Goal: Information Seeking & Learning: Learn about a topic

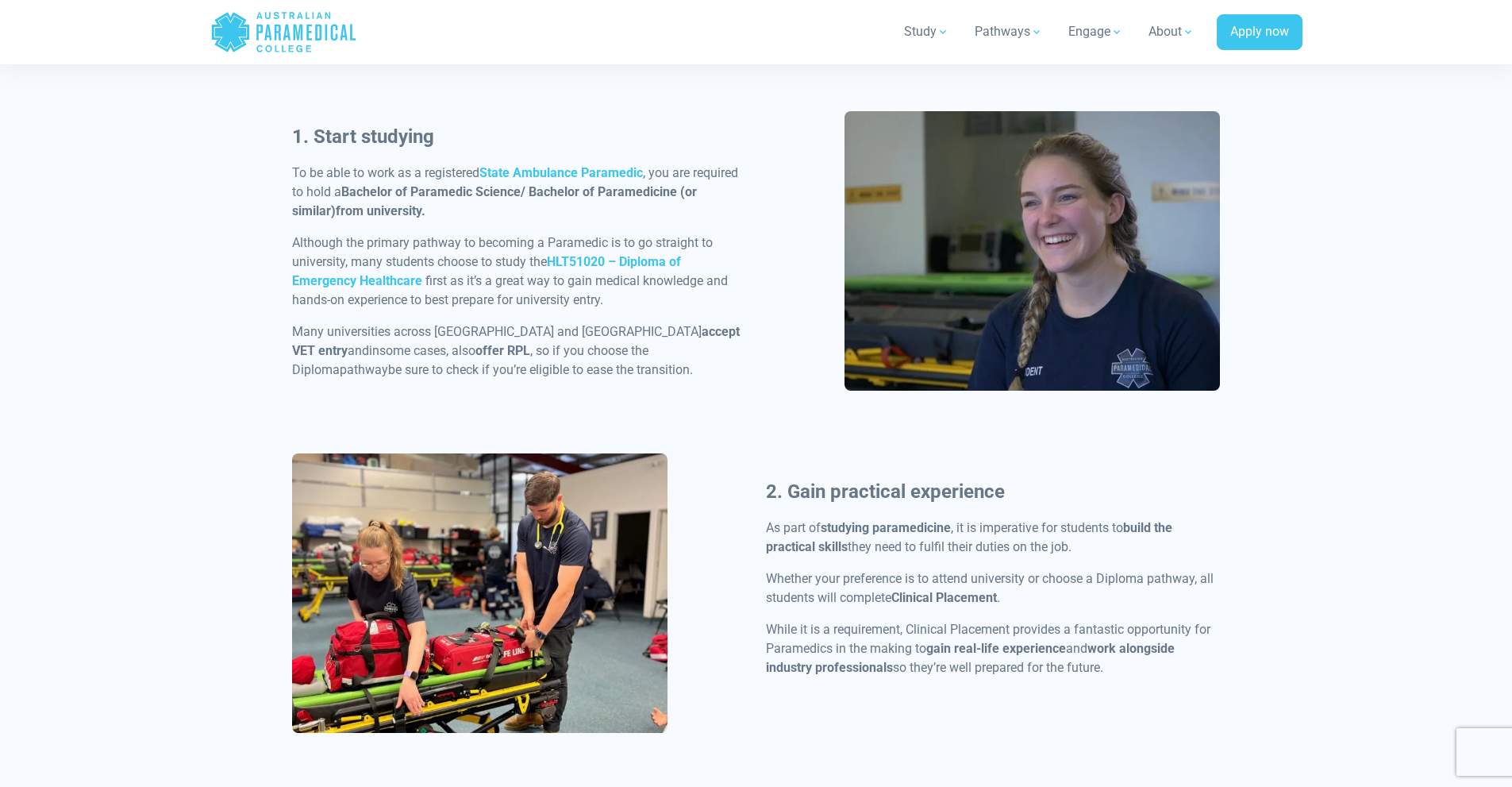
scroll to position [794, 0]
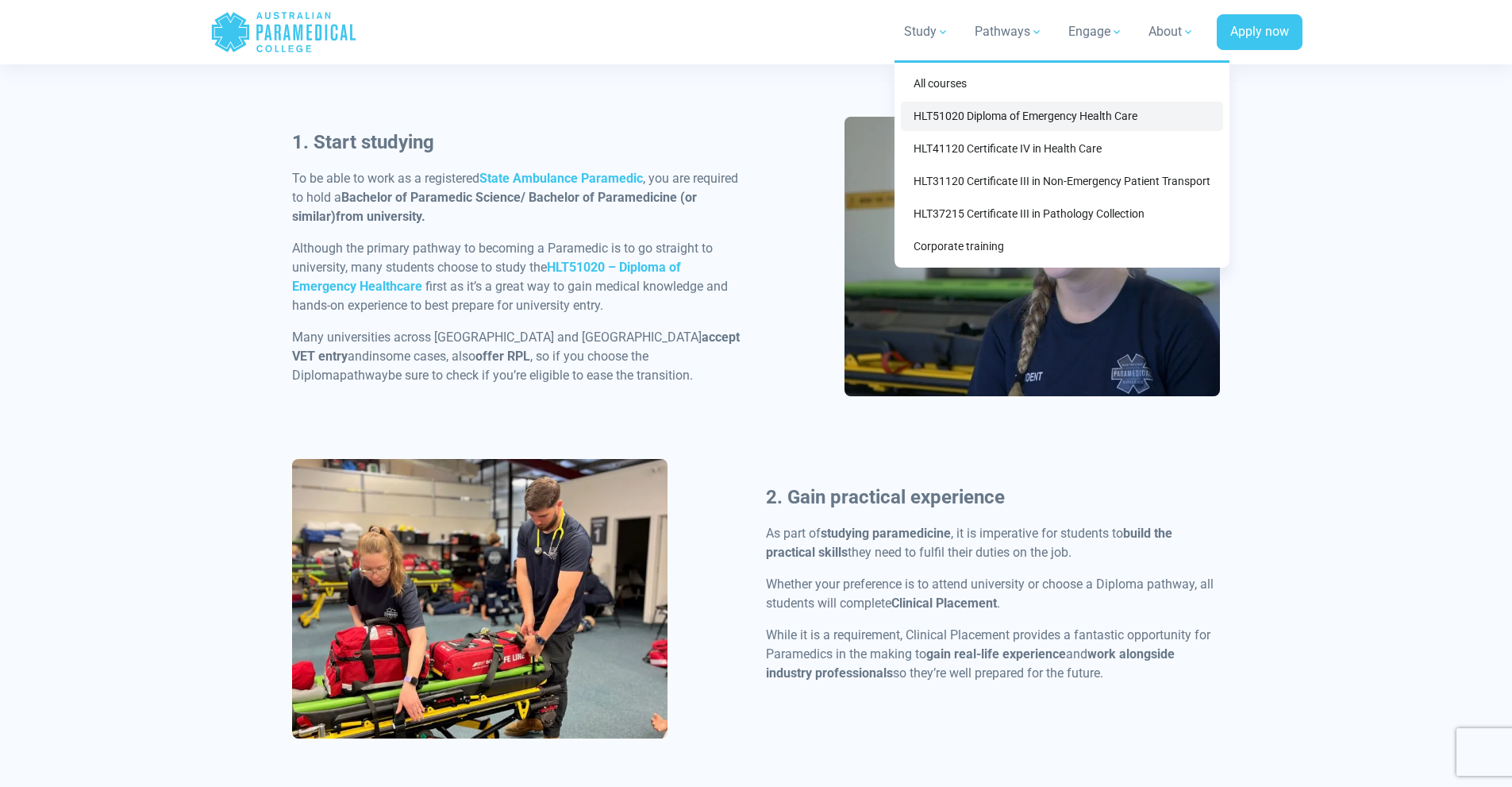
click at [932, 120] on link "HLT51020 Diploma of Emergency Health Care" at bounding box center [1062, 116] width 322 height 29
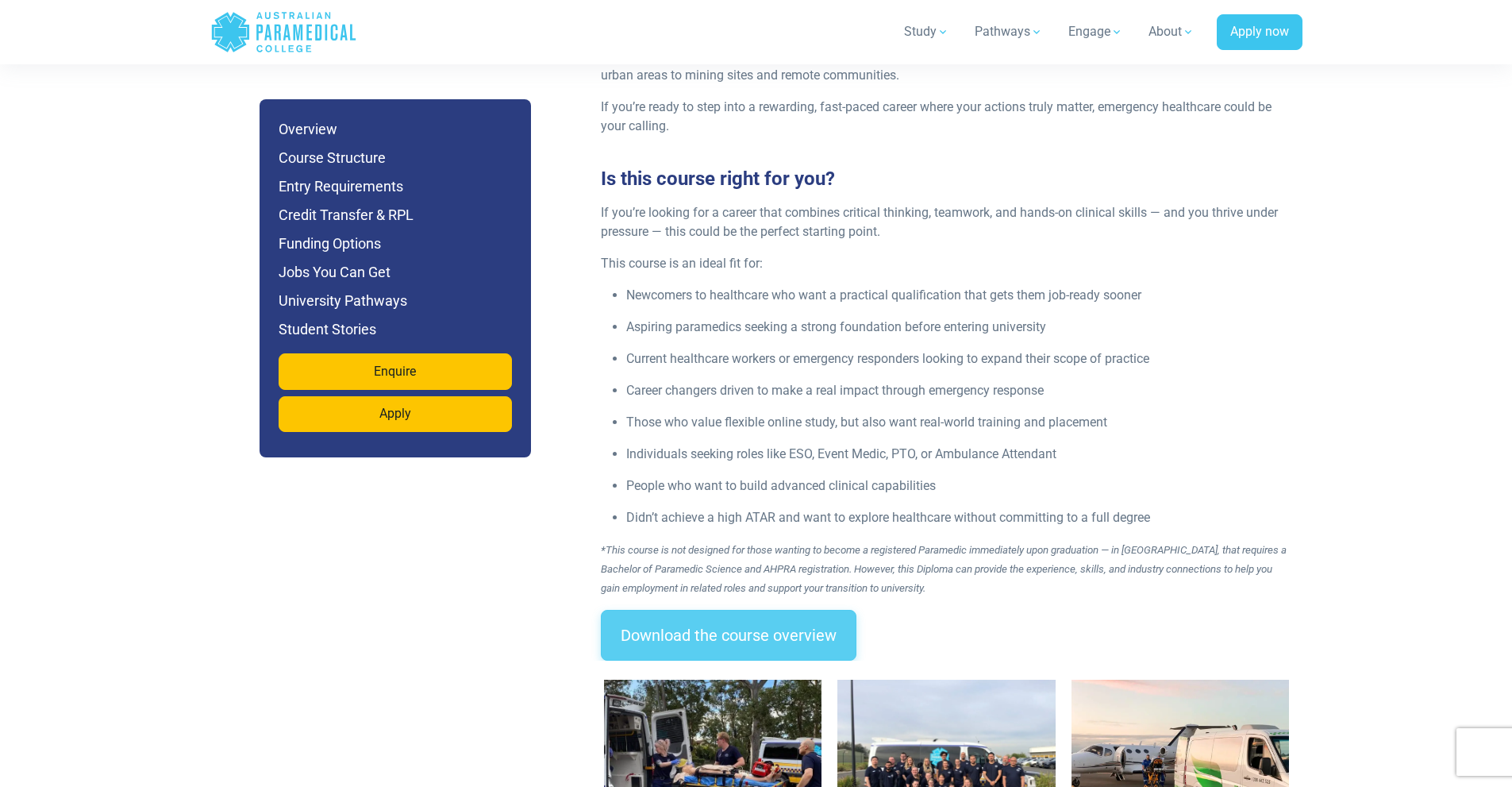
scroll to position [2064, 0]
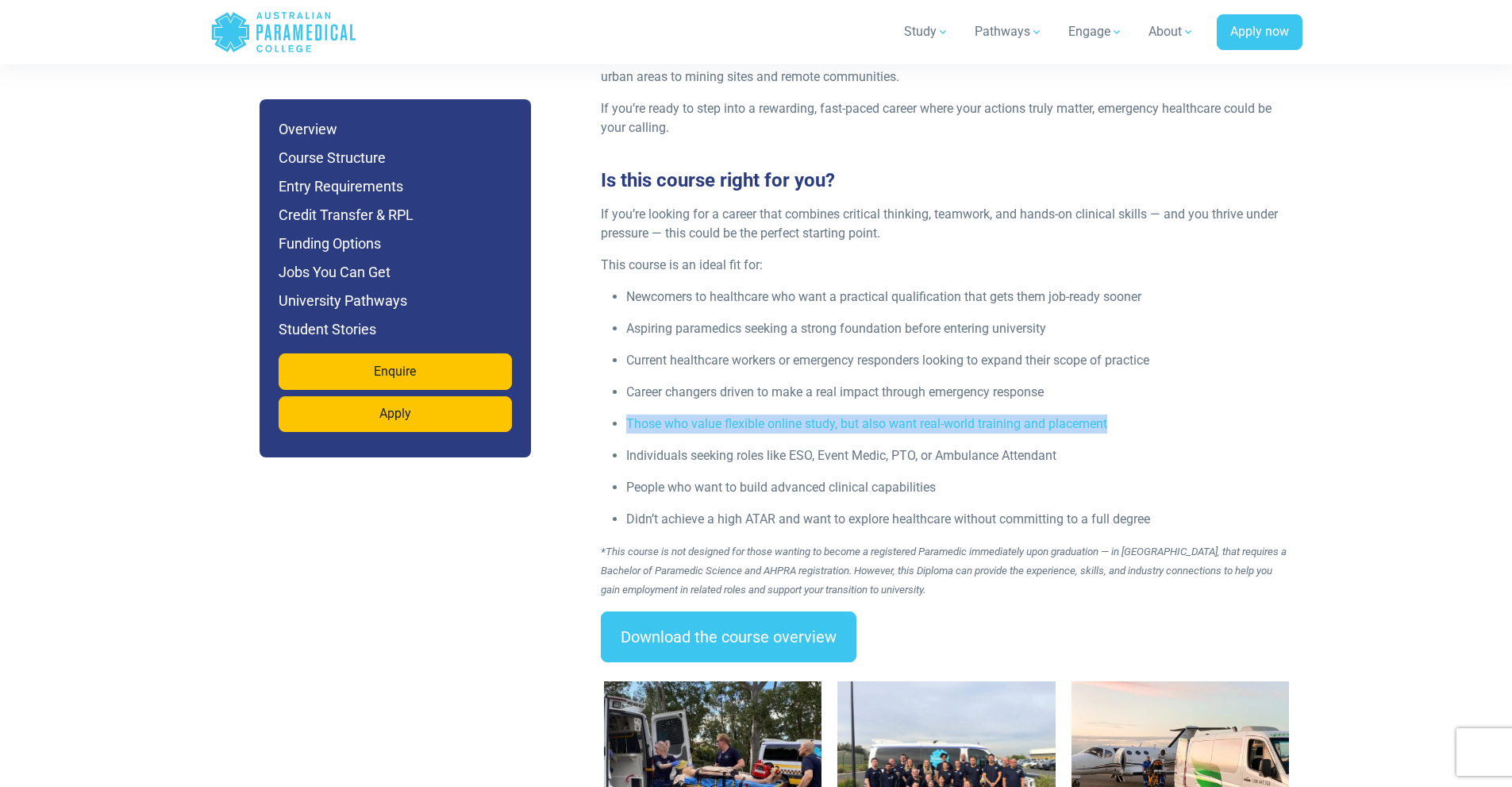
drag, startPoint x: 614, startPoint y: 388, endPoint x: 1120, endPoint y: 391, distance: 506.0
click at [1120, 415] on li "Those who value flexible online study, but also want real-world training and pl…" at bounding box center [960, 424] width 667 height 19
click at [712, 415] on p "Those who value flexible online study, but also want real-world training and pl…" at bounding box center [960, 424] width 667 height 19
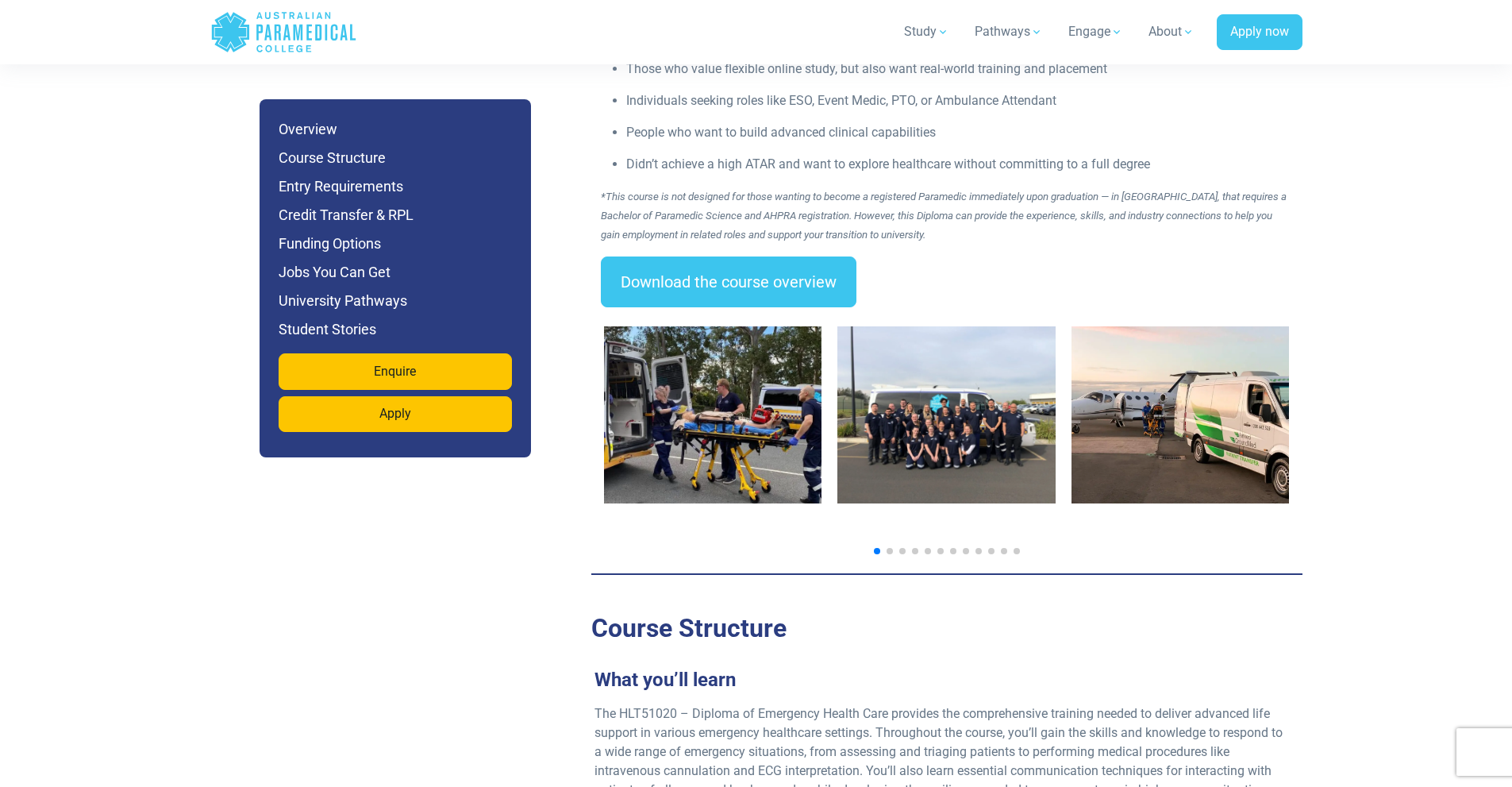
scroll to position [2540, 0]
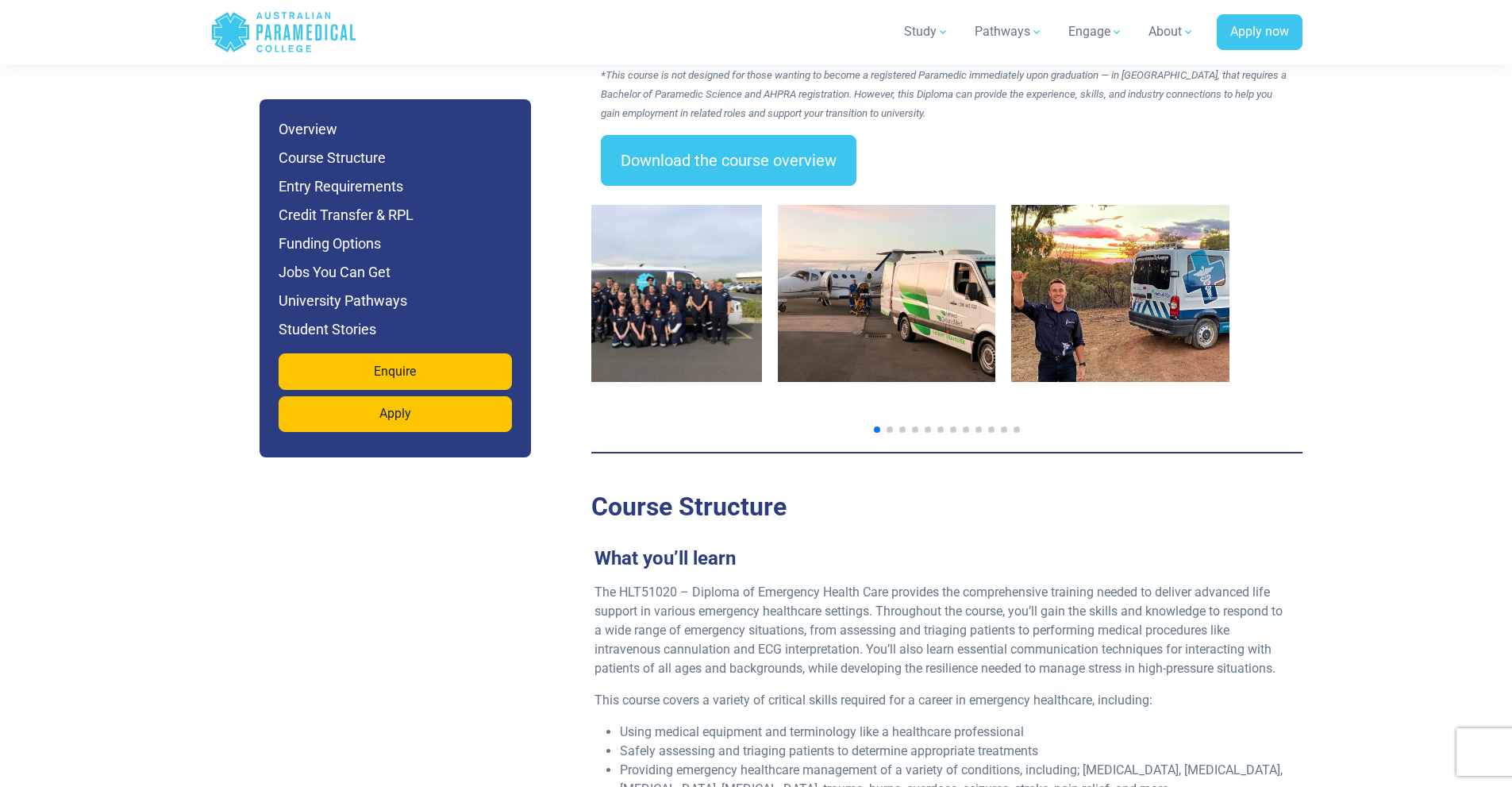
click at [778, 306] on img "3 / 14" at bounding box center [886, 293] width 218 height 177
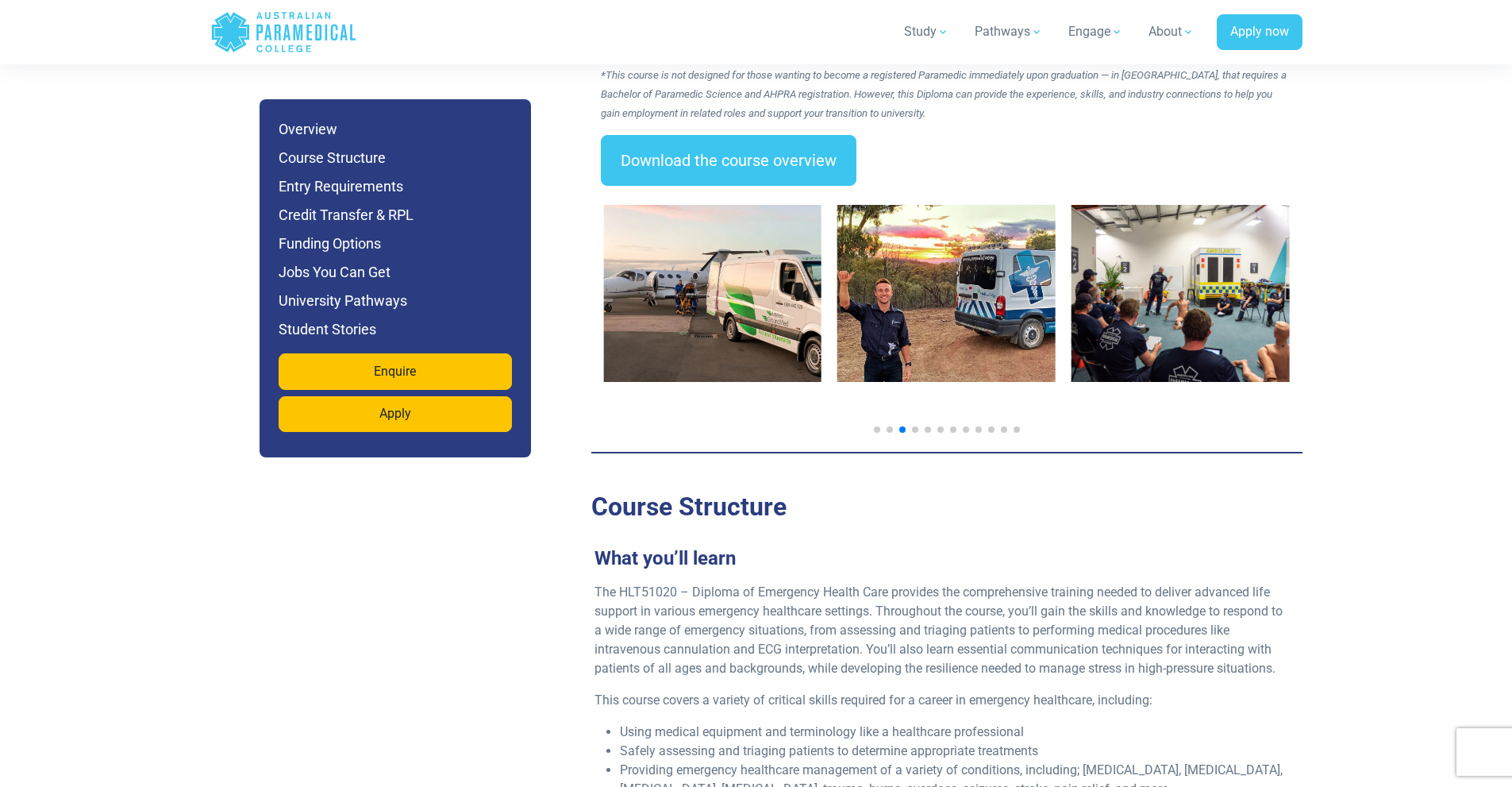
click at [984, 290] on img "4 / 14" at bounding box center [946, 293] width 218 height 177
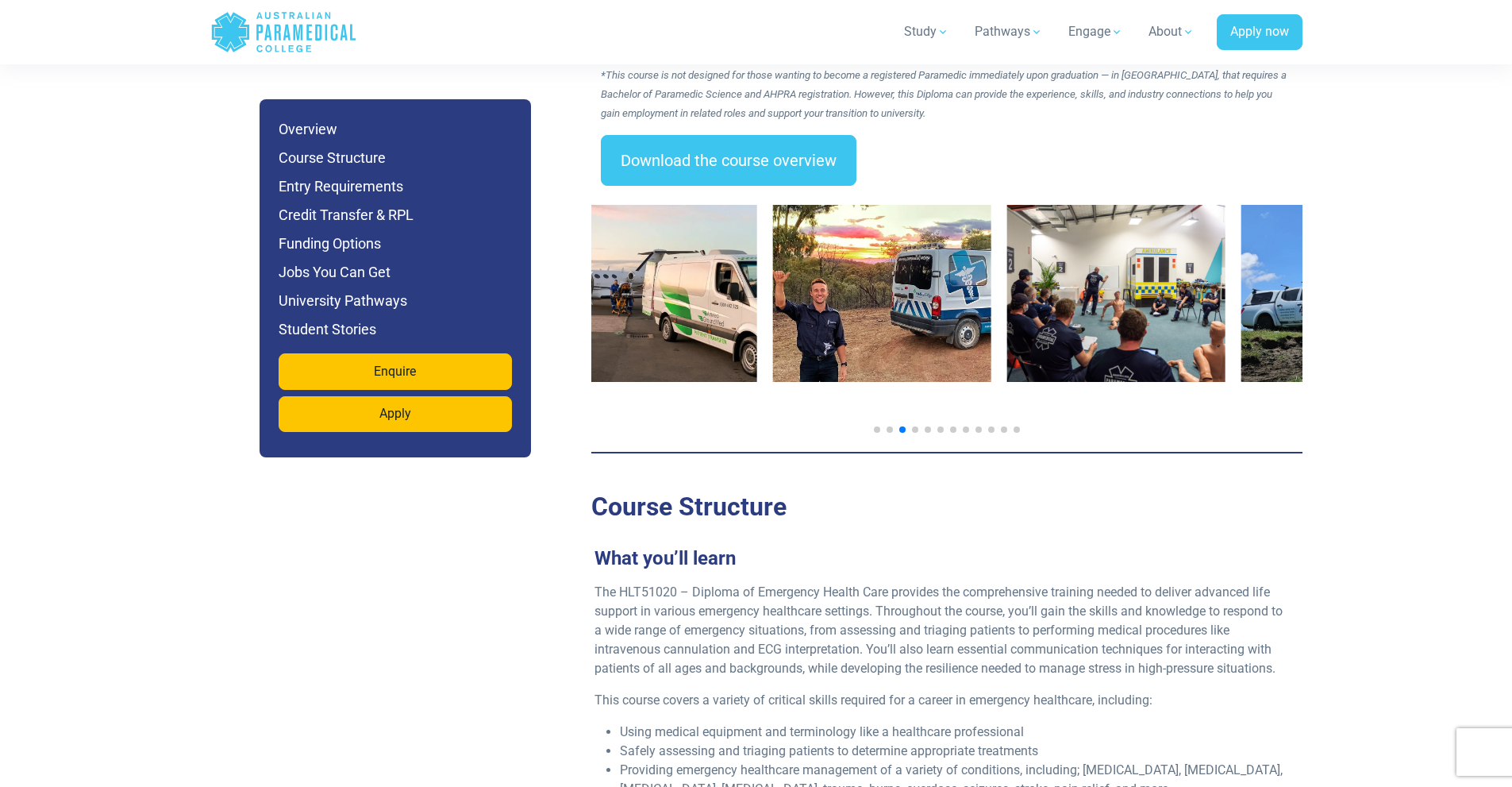
click at [1113, 322] on img "5 / 14" at bounding box center [1116, 293] width 218 height 177
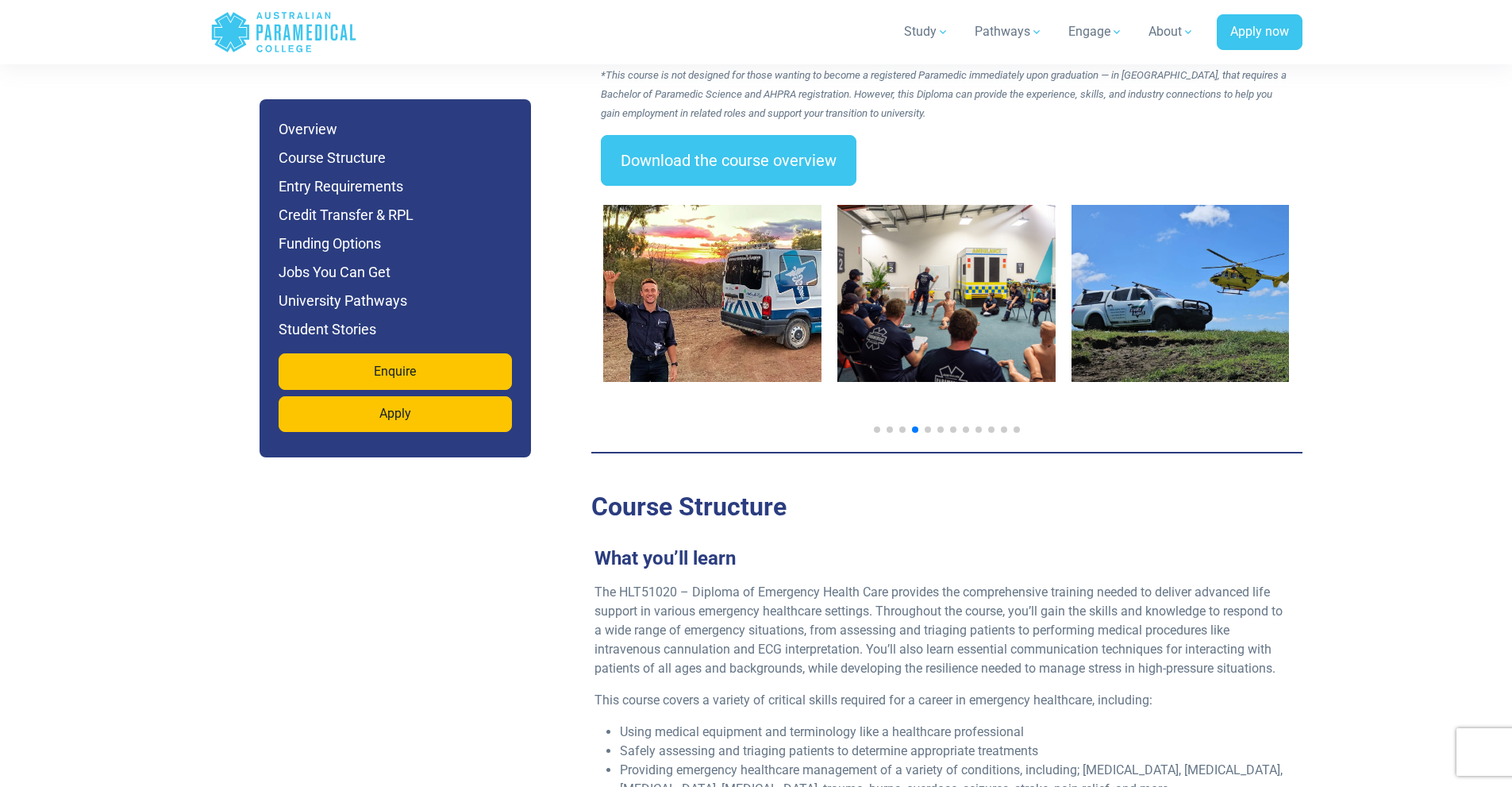
click at [947, 287] on img "5 / 14" at bounding box center [946, 293] width 218 height 177
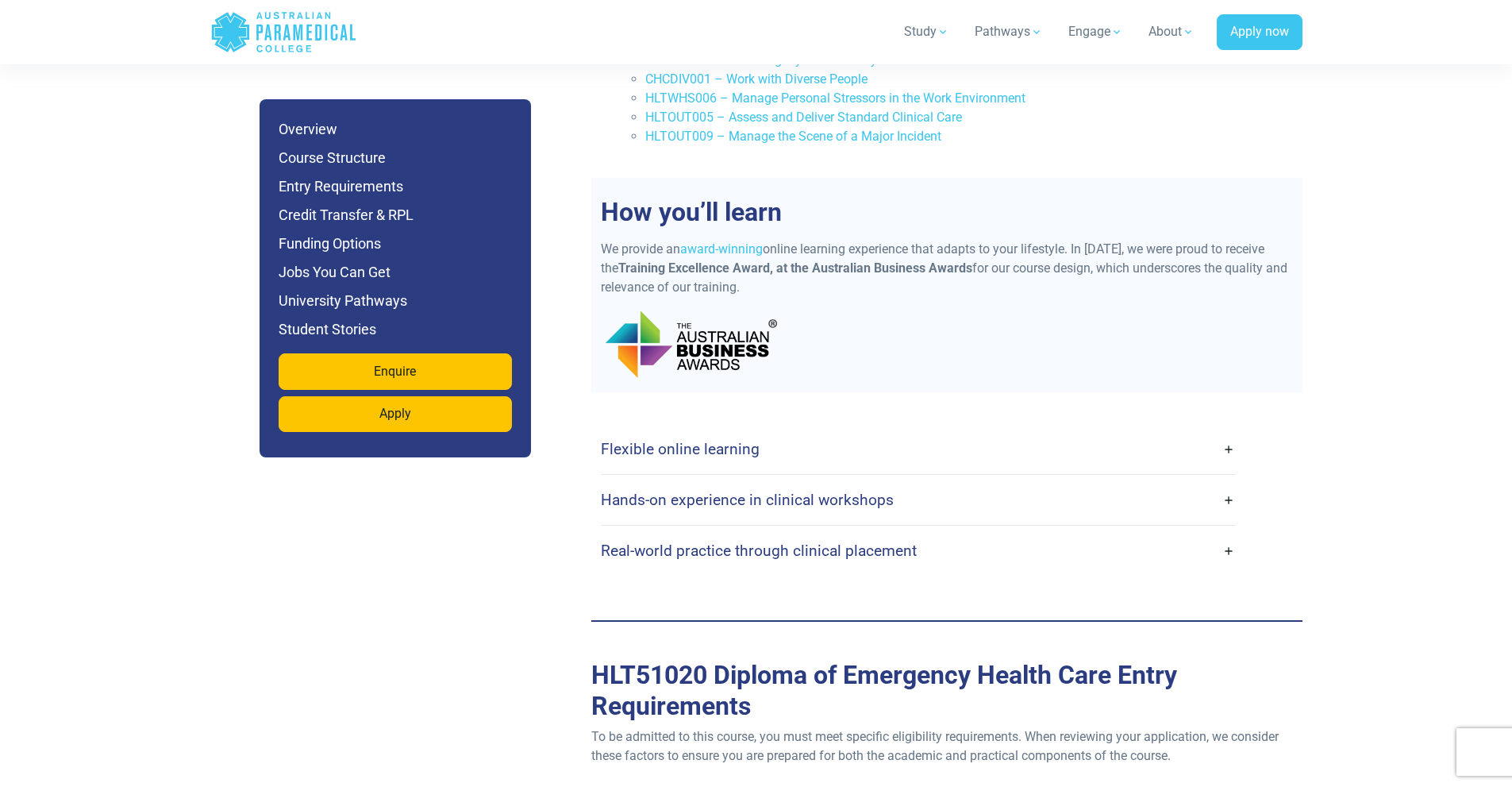
scroll to position [3889, 0]
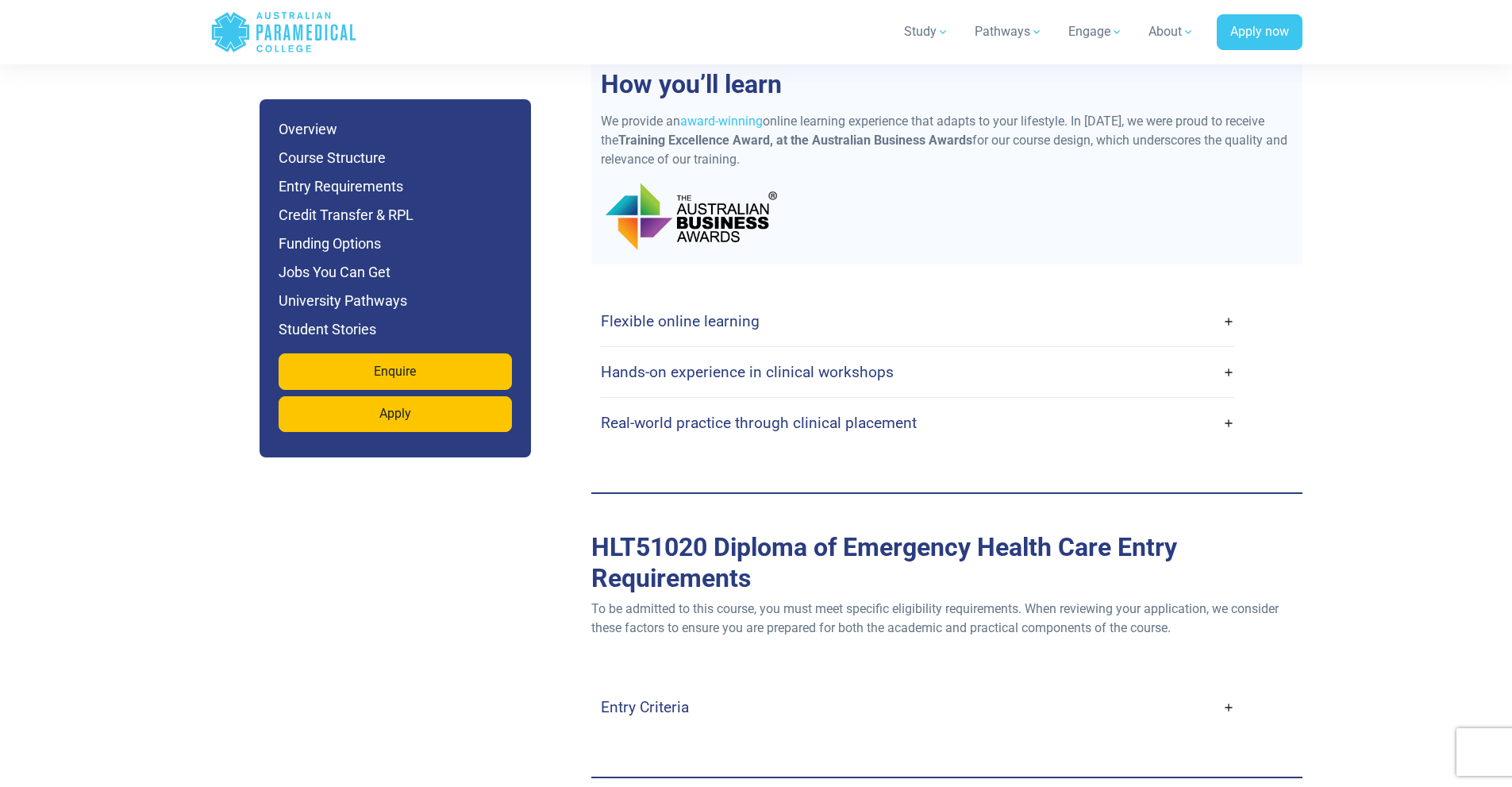
click at [802, 303] on link "Flexible online learning" at bounding box center [918, 321] width 634 height 37
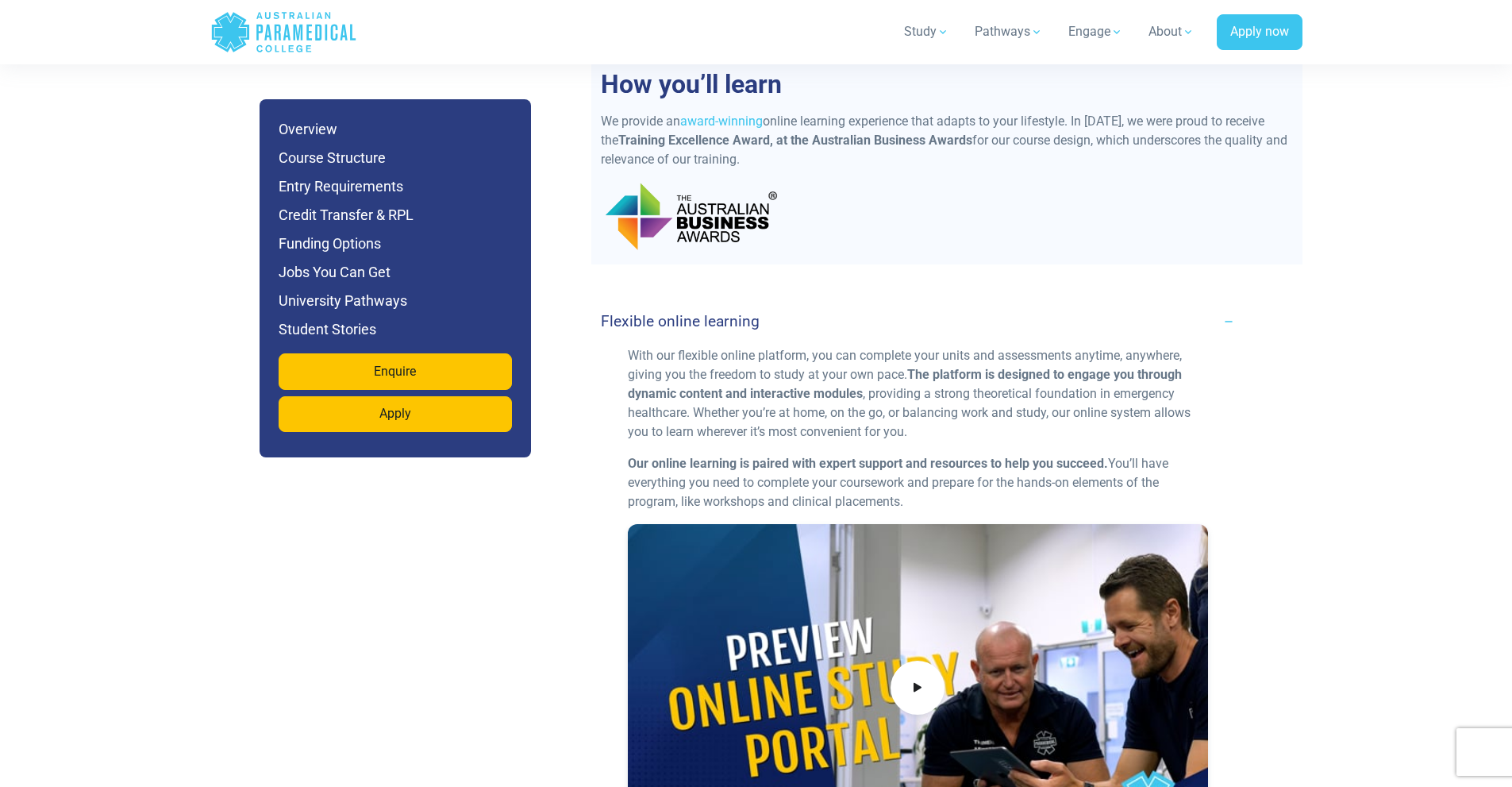
click at [871, 303] on link "Flexible online learning" at bounding box center [918, 321] width 634 height 37
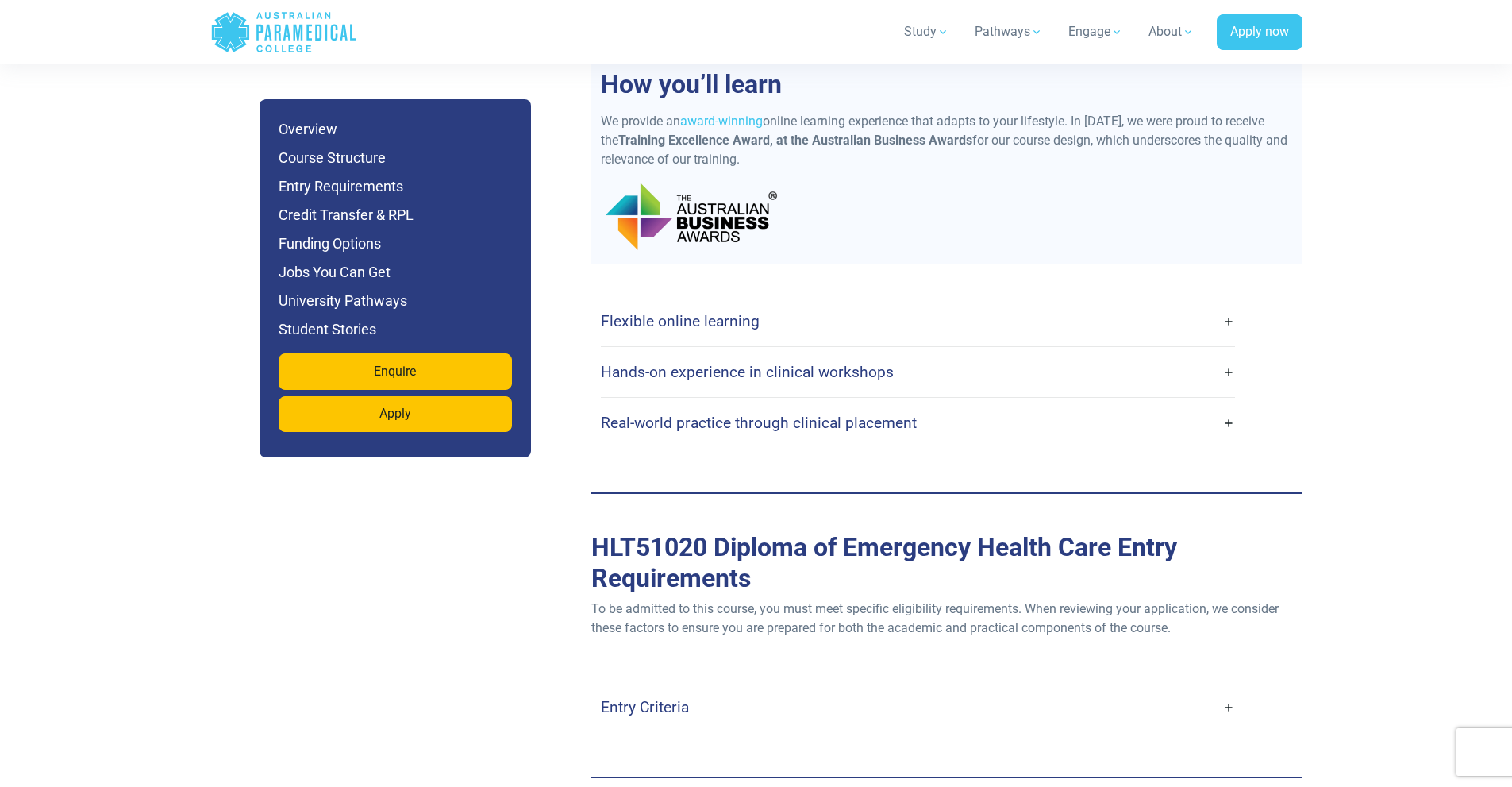
click at [852, 353] on link "Hands-on experience in clinical workshops" at bounding box center [918, 372] width 634 height 37
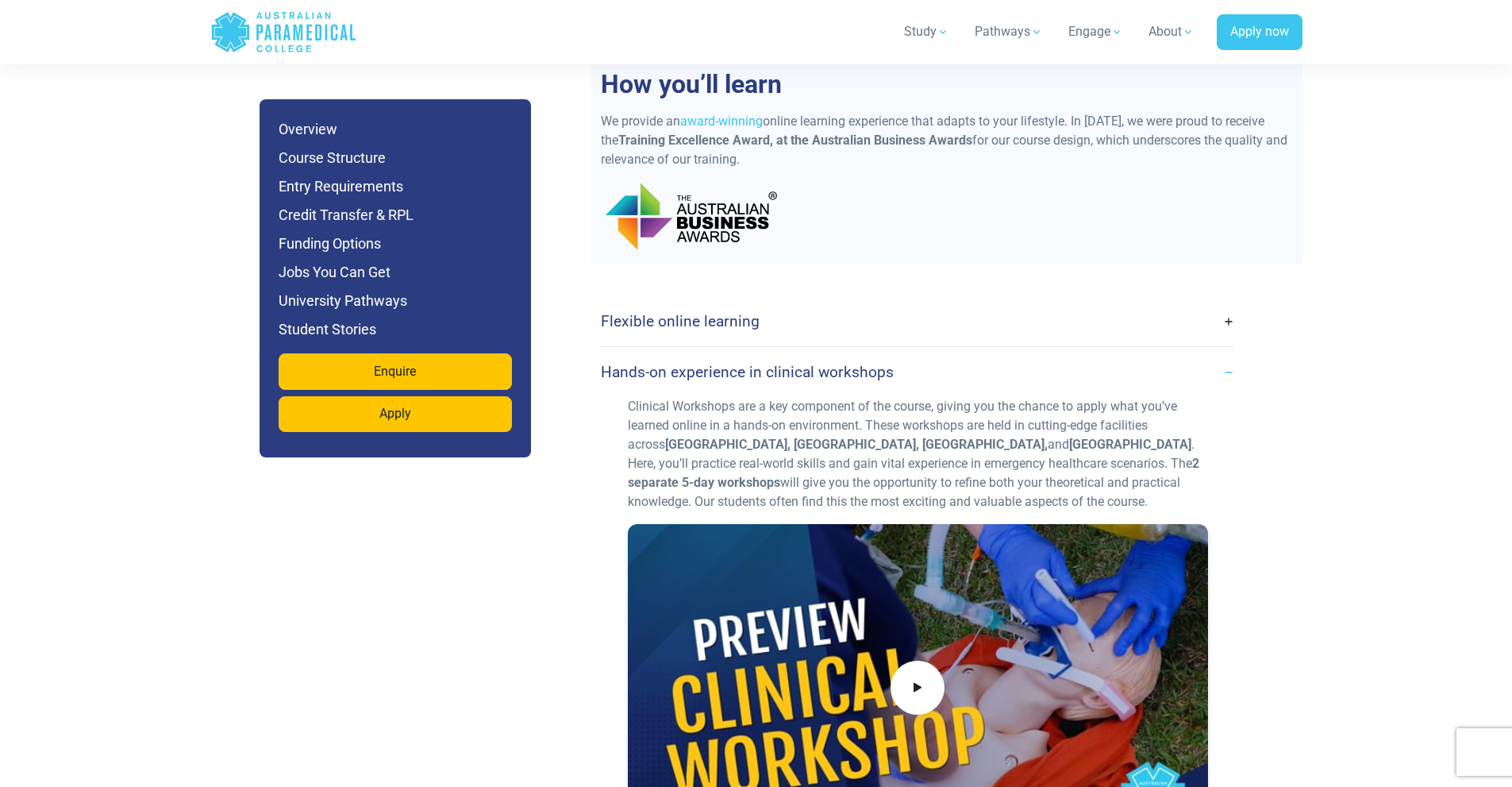
click at [861, 363] on h4 "Hands-on experience in clinical workshops" at bounding box center [747, 372] width 293 height 18
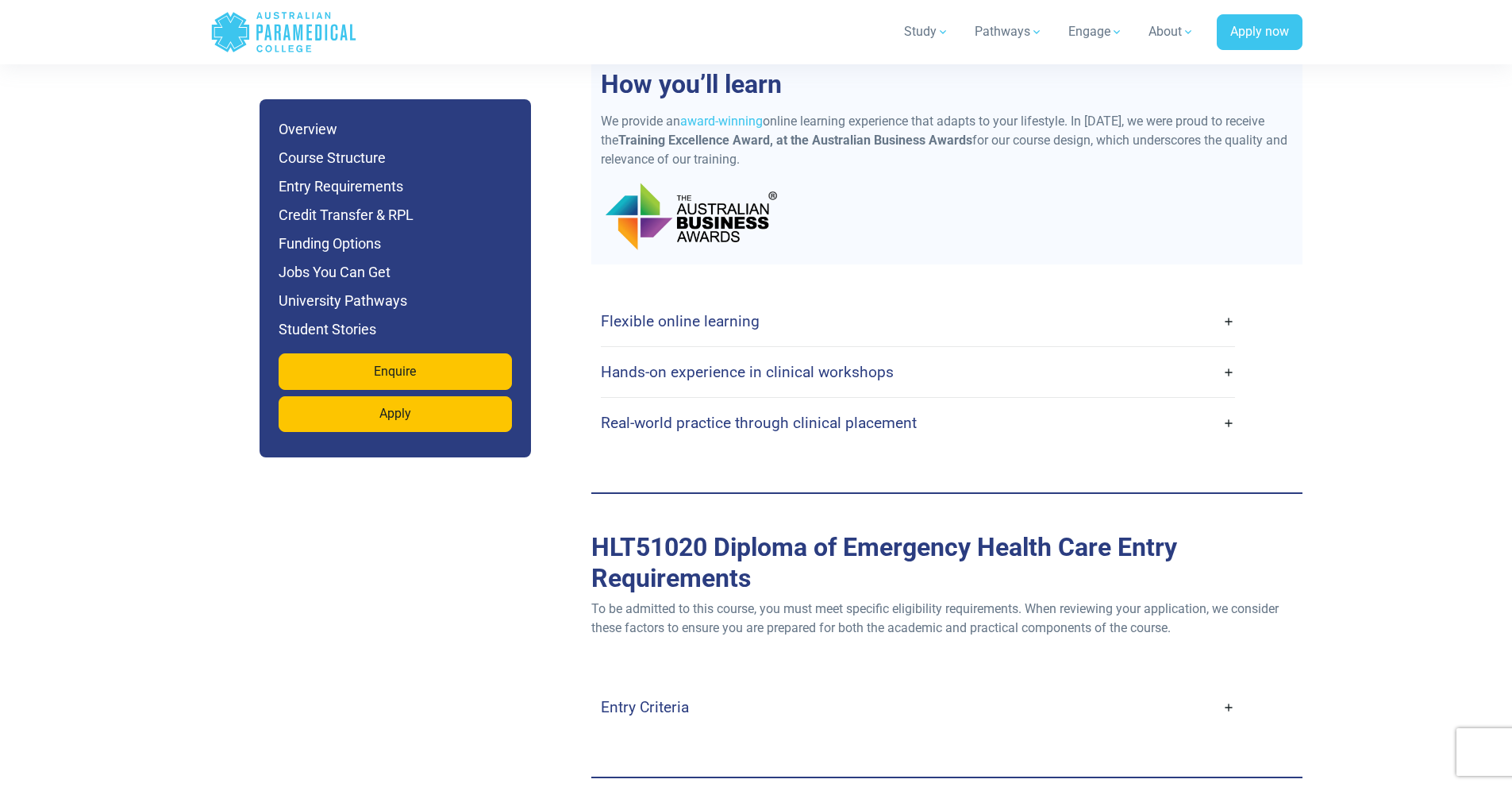
click at [850, 414] on h4 "Real-world practice through clinical placement" at bounding box center [759, 422] width 316 height 18
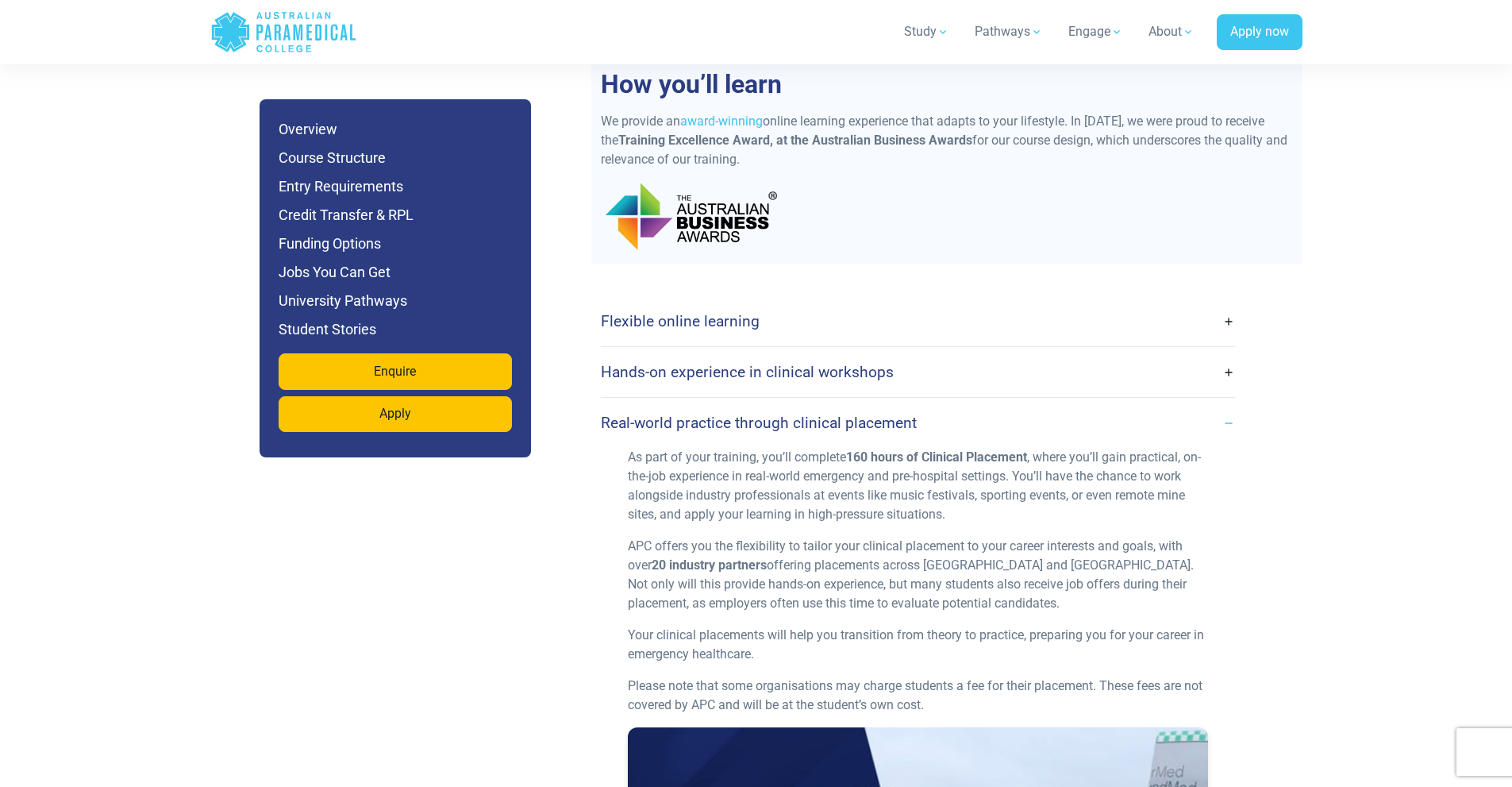
click at [870, 414] on h4 "Real-world practice through clinical placement" at bounding box center [759, 422] width 316 height 18
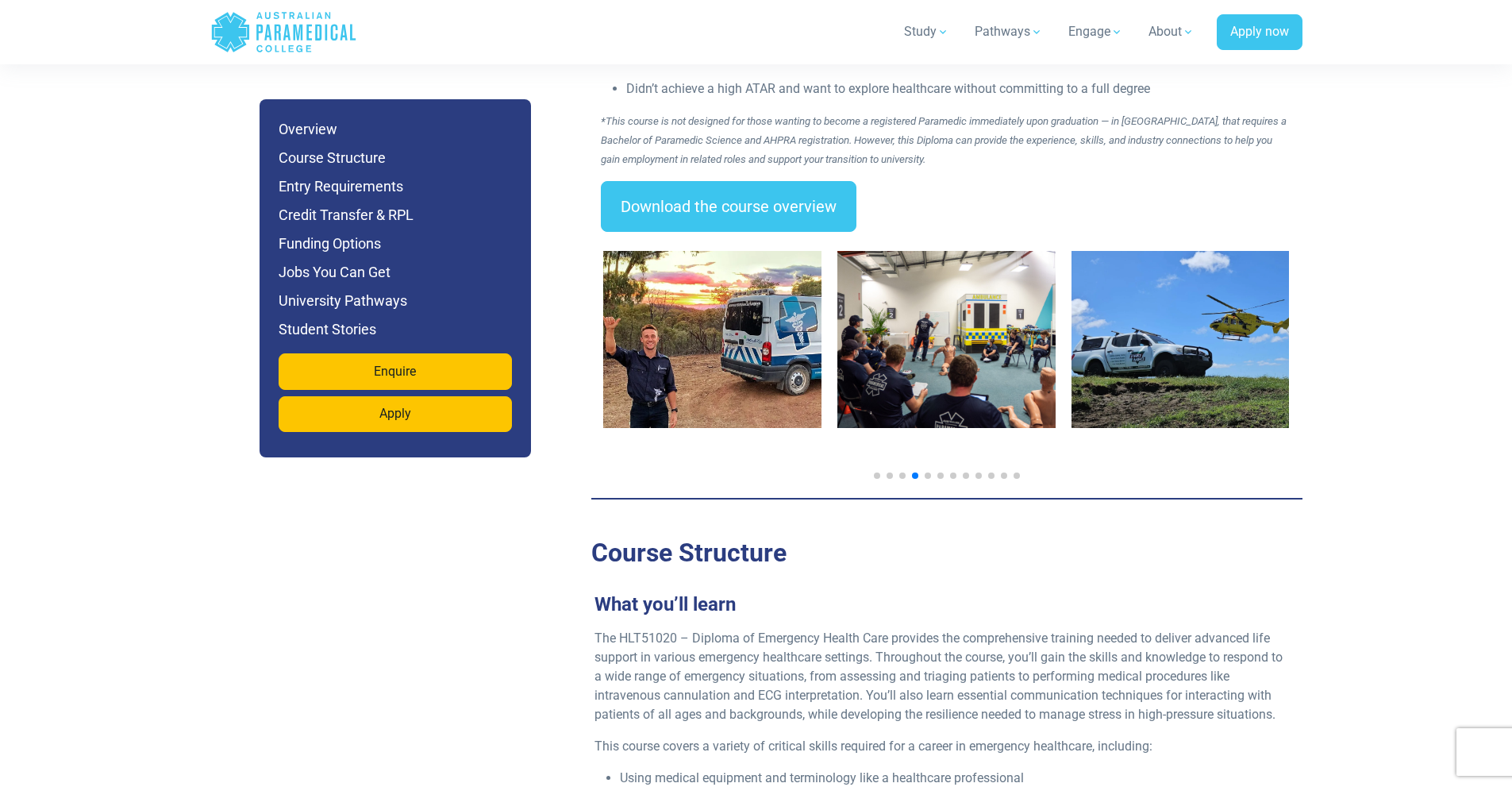
scroll to position [2461, 0]
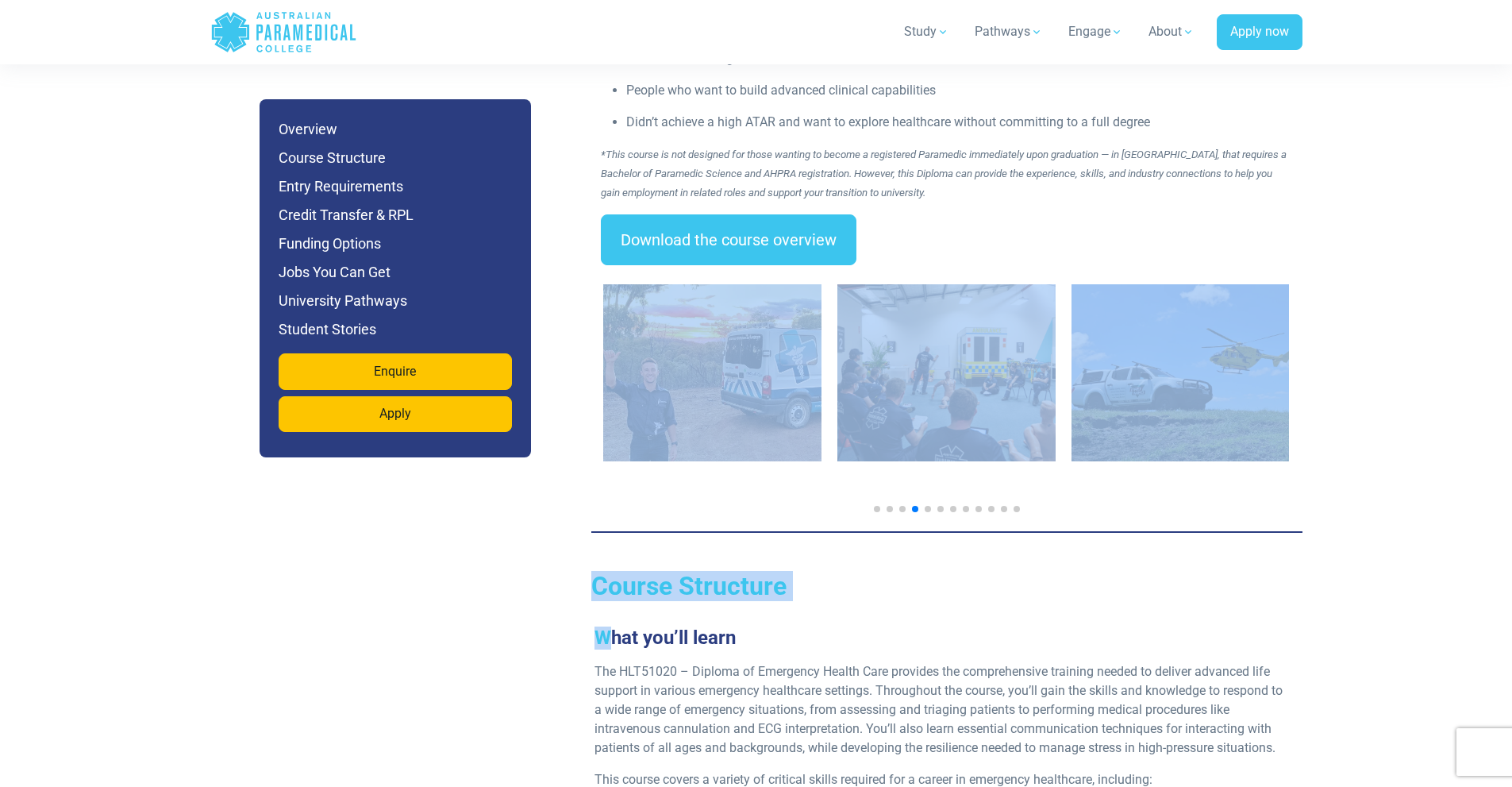
drag, startPoint x: 898, startPoint y: 411, endPoint x: 707, endPoint y: 578, distance: 253.7
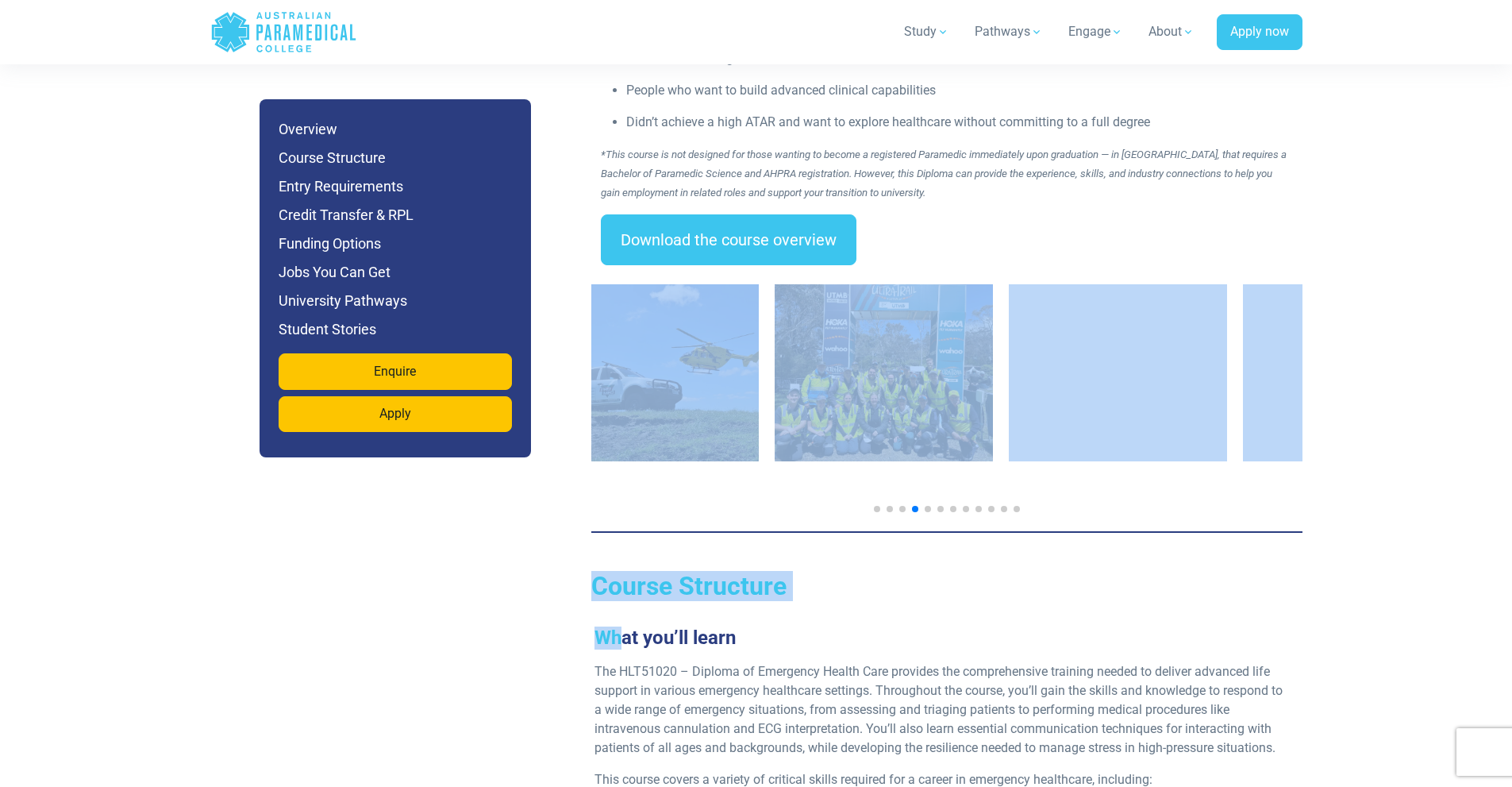
click at [691, 416] on img "6 / 14" at bounding box center [650, 372] width 218 height 177
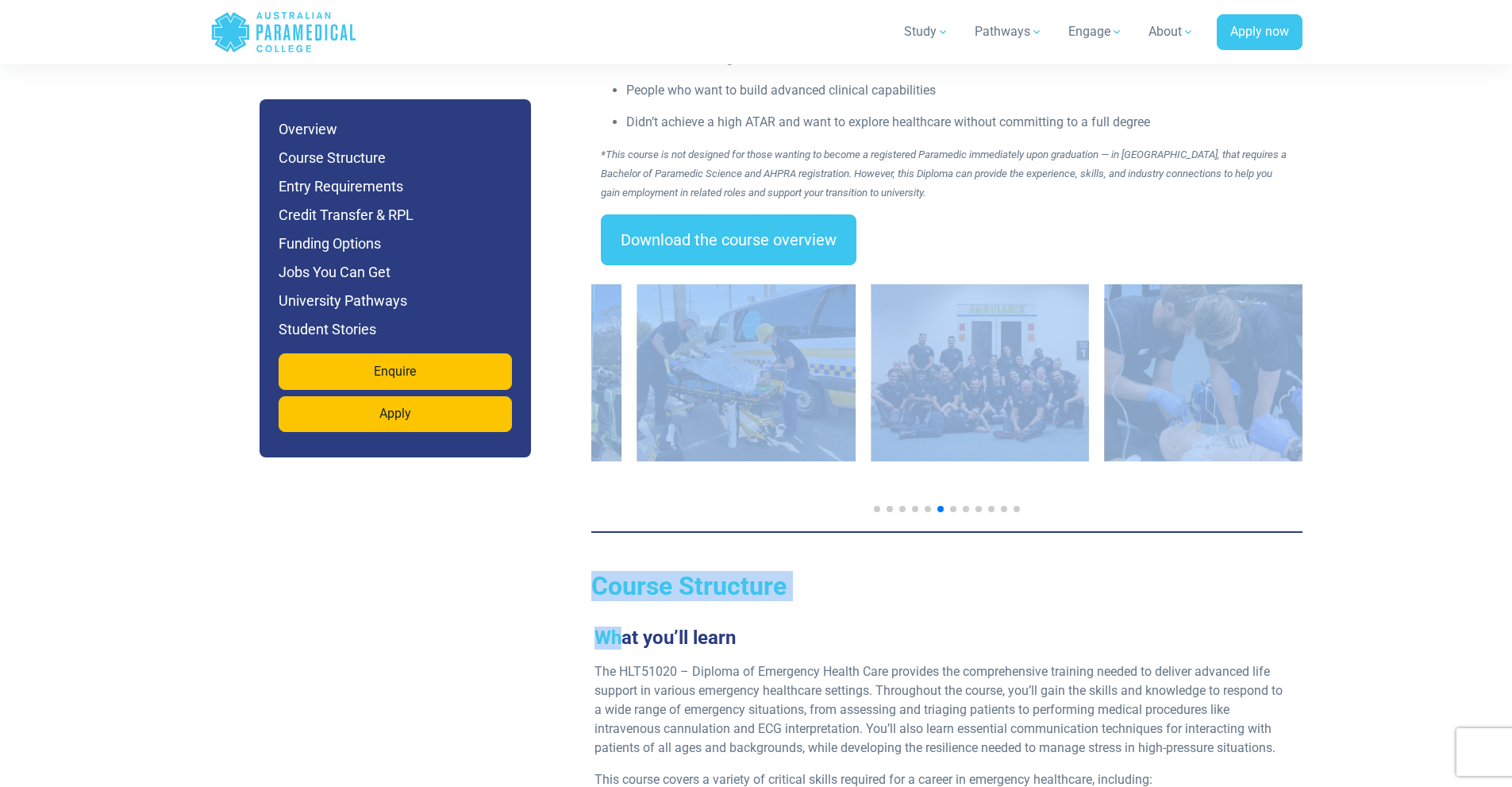
click at [757, 389] on img "8 / 14" at bounding box center [746, 372] width 218 height 177
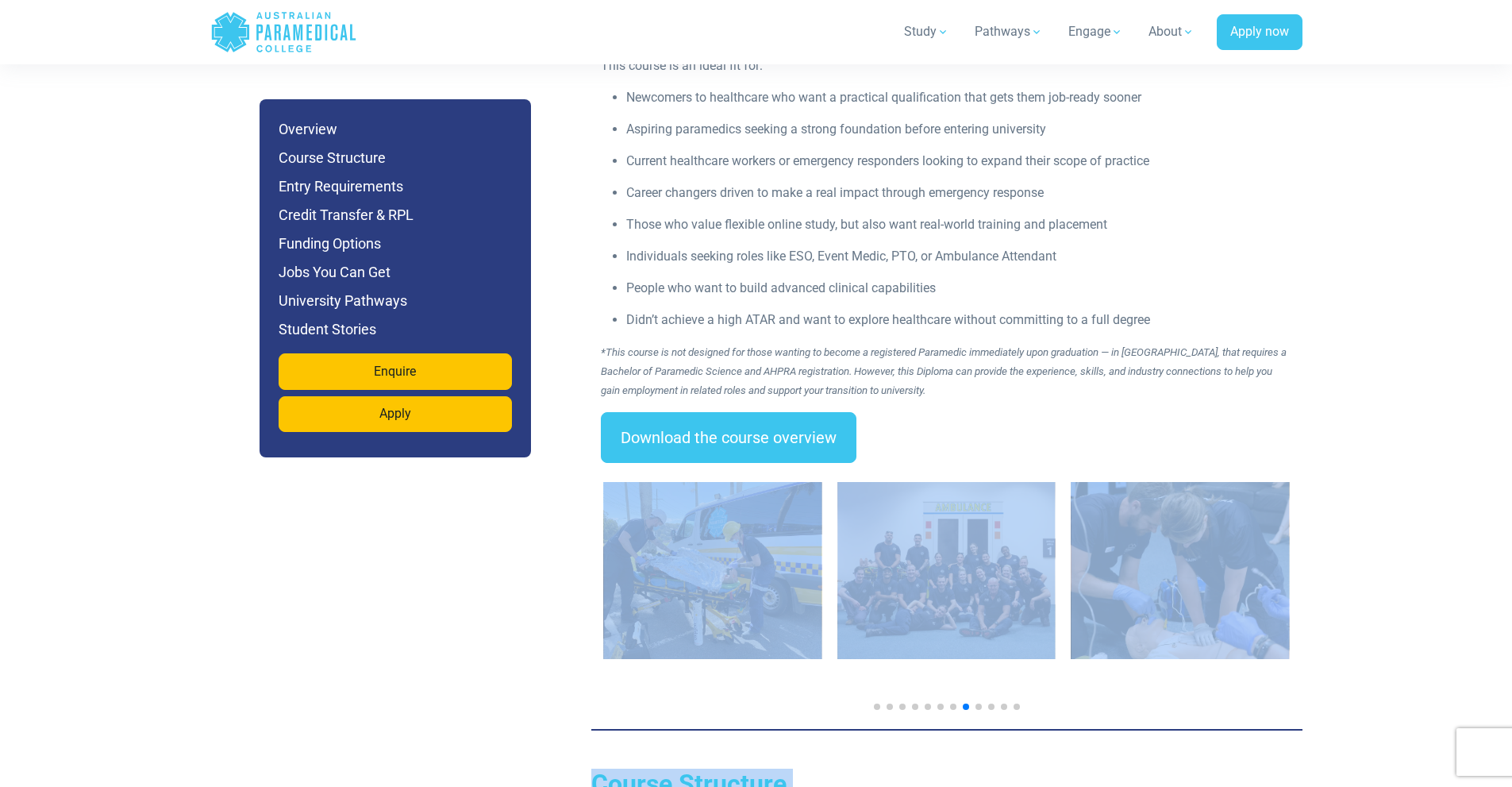
scroll to position [2222, 0]
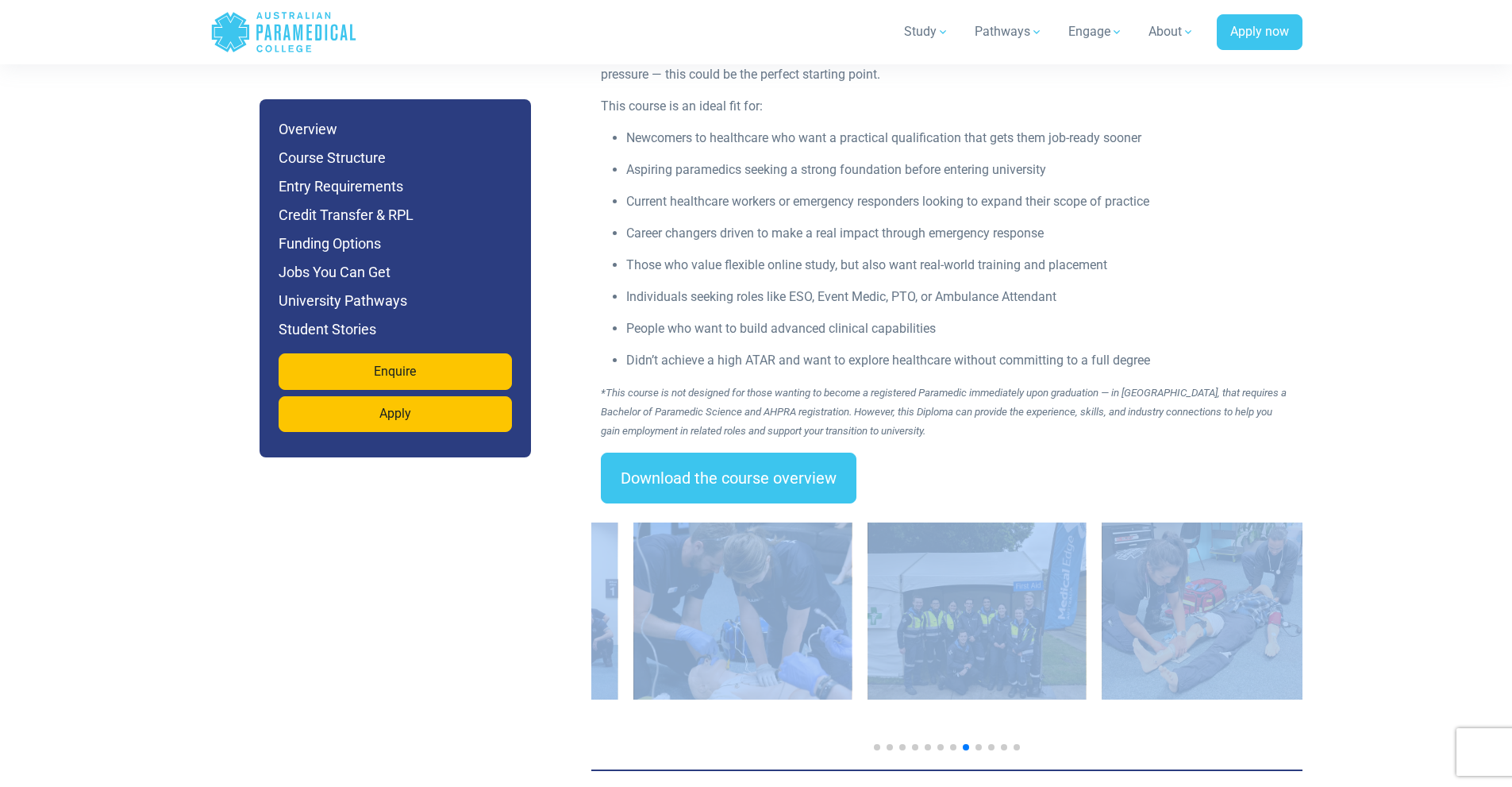
click at [759, 580] on img "10 / 14" at bounding box center [743, 610] width 218 height 177
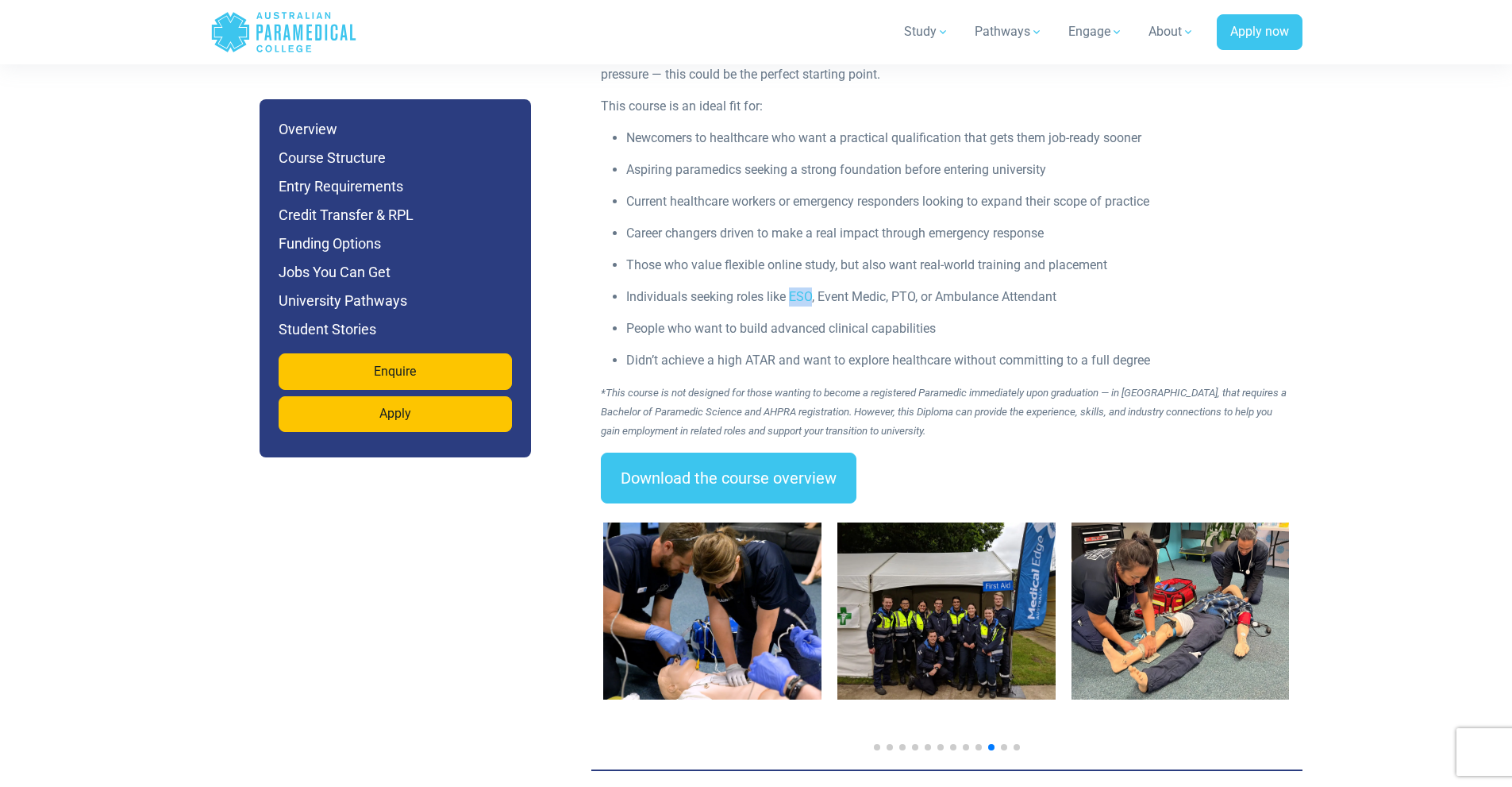
drag, startPoint x: 789, startPoint y: 255, endPoint x: 814, endPoint y: 256, distance: 25.0
click at [814, 287] on p "Individuals seeking roles like ESO, Event Medic, PTO, or Ambulance Attendant" at bounding box center [960, 297] width 667 height 19
drag, startPoint x: 892, startPoint y: 259, endPoint x: 915, endPoint y: 265, distance: 23.8
click at [915, 287] on p "Individuals seeking roles like ESO, Event Medic, PTO, or Ambulance Attendant" at bounding box center [960, 297] width 667 height 19
copy p "PTO"
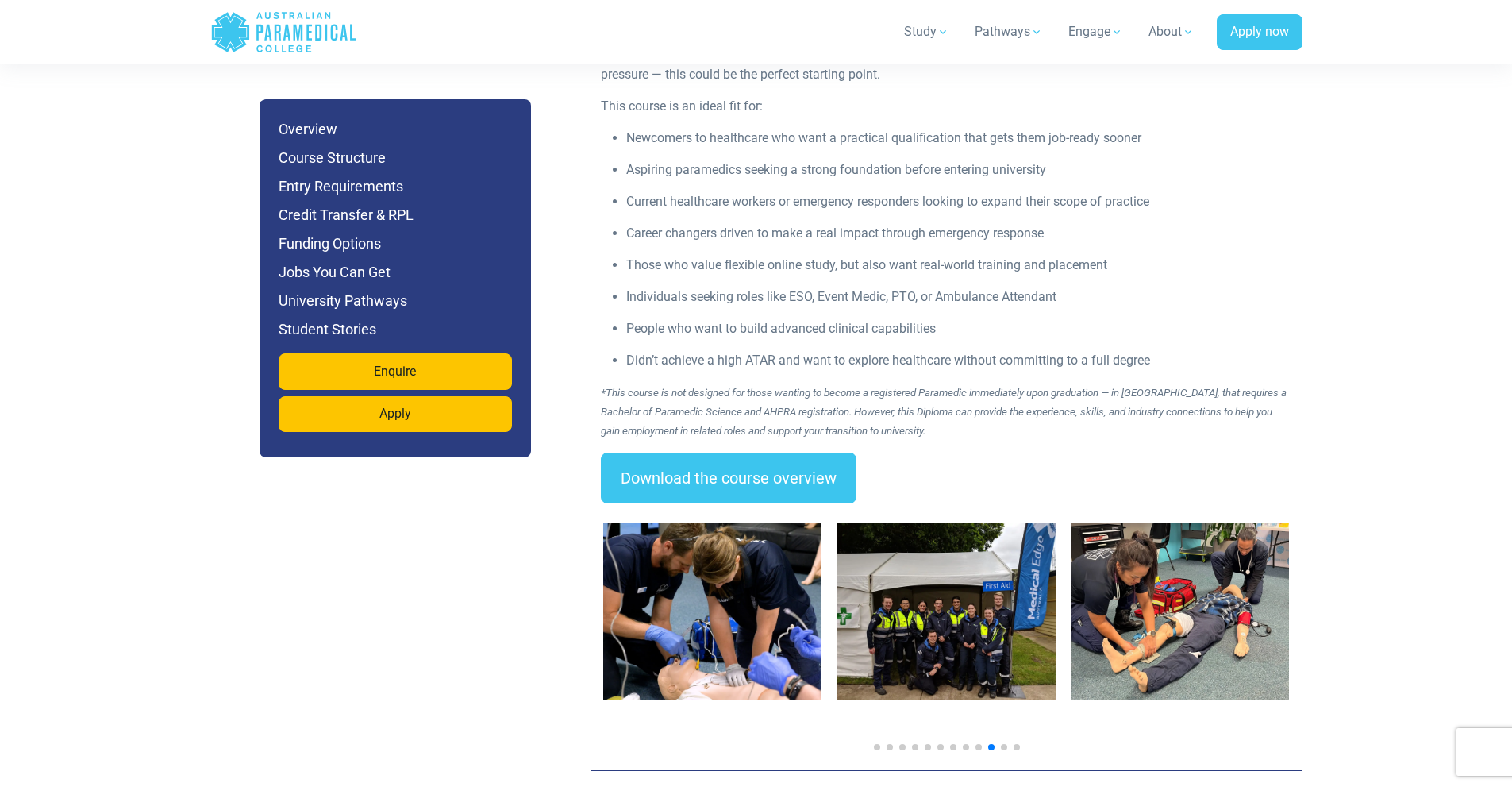
drag, startPoint x: 1048, startPoint y: 291, endPoint x: 998, endPoint y: 269, distance: 54.6
click at [1048, 319] on p "People who want to build advanced clinical capabilities" at bounding box center [960, 328] width 667 height 19
drag, startPoint x: 937, startPoint y: 262, endPoint x: 1068, endPoint y: 265, distance: 131.0
click at [1068, 287] on p "Individuals seeking roles like ESO, Event Medic, PTO, or Ambulance Attendant" at bounding box center [960, 297] width 667 height 19
click at [960, 319] on p "People who want to build advanced clinical capabilities" at bounding box center [960, 328] width 667 height 19
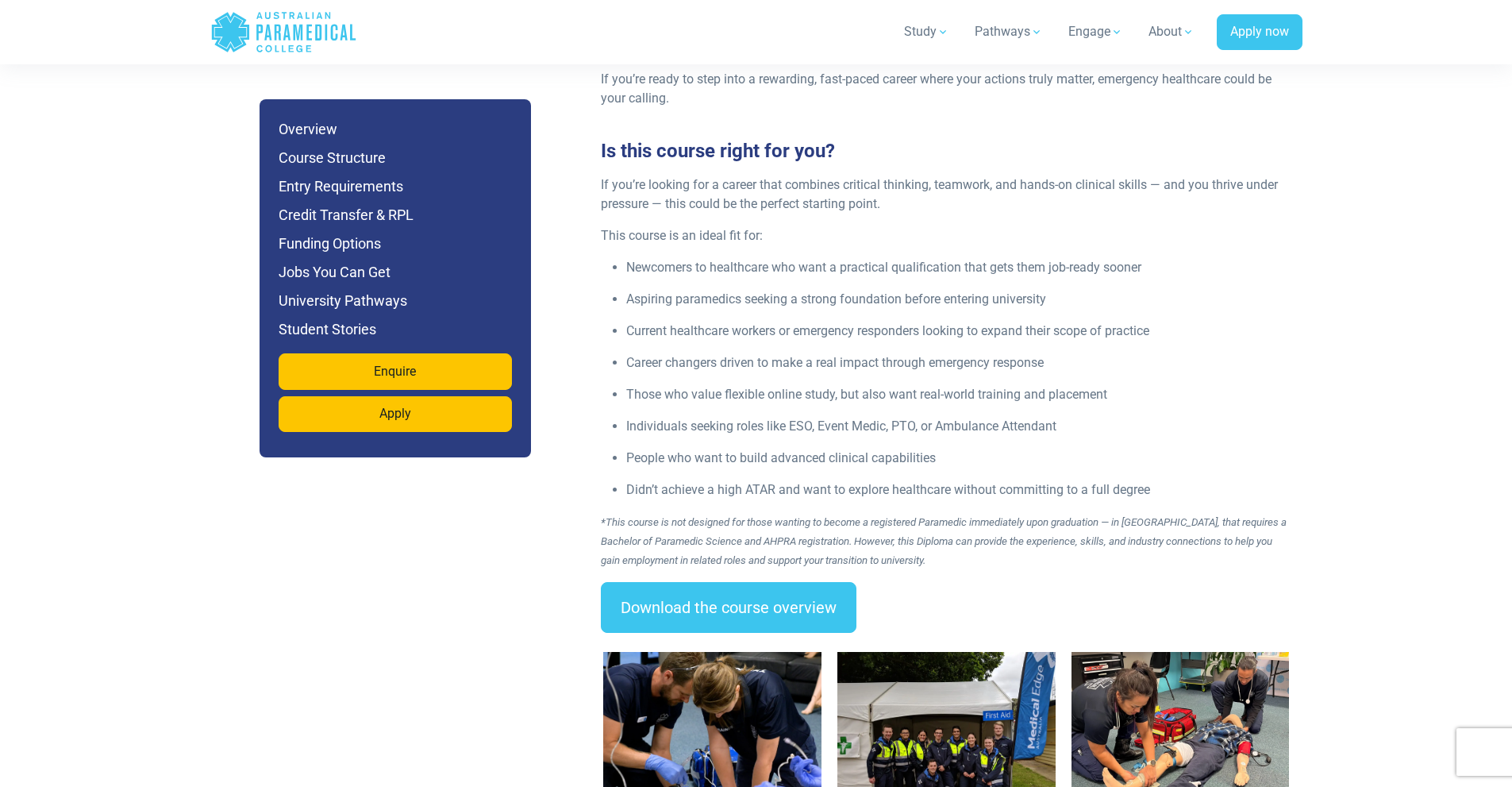
scroll to position [2064, 0]
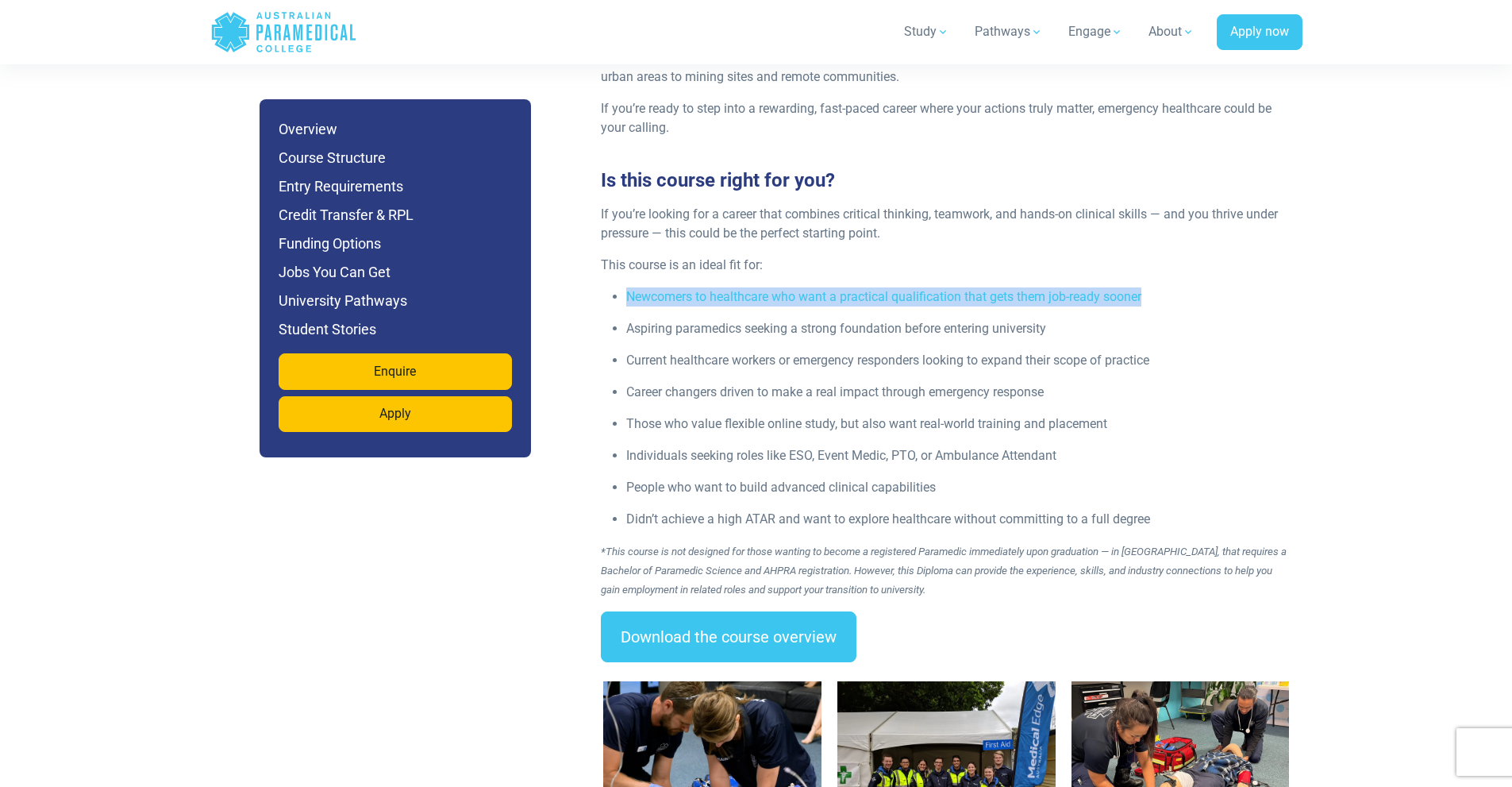
drag, startPoint x: 620, startPoint y: 260, endPoint x: 1096, endPoint y: 246, distance: 476.2
click at [1150, 287] on ul "Newcomers to healthcare who want a practical qualification that gets them job-r…" at bounding box center [947, 408] width 692 height 241
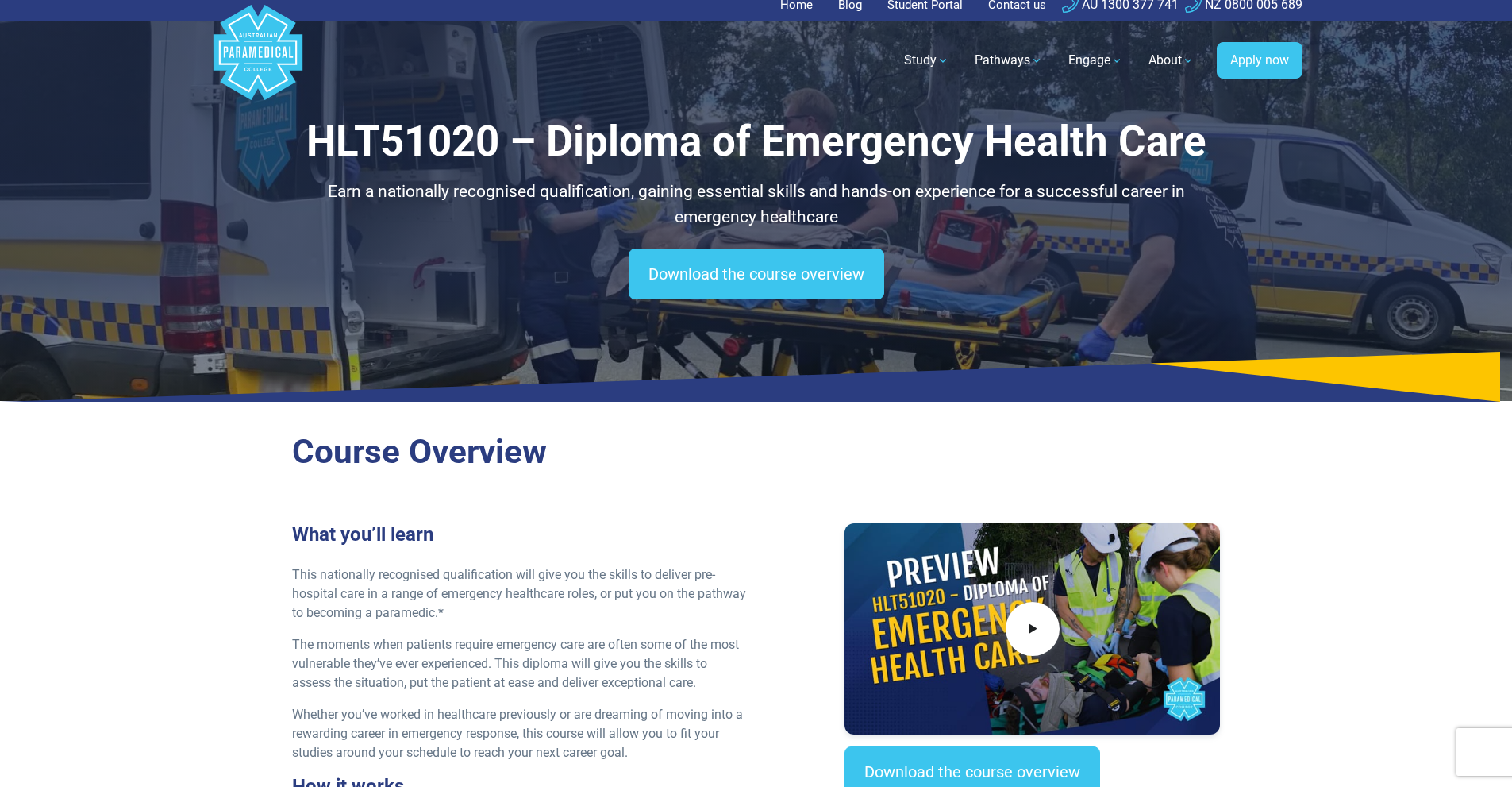
scroll to position [0, 0]
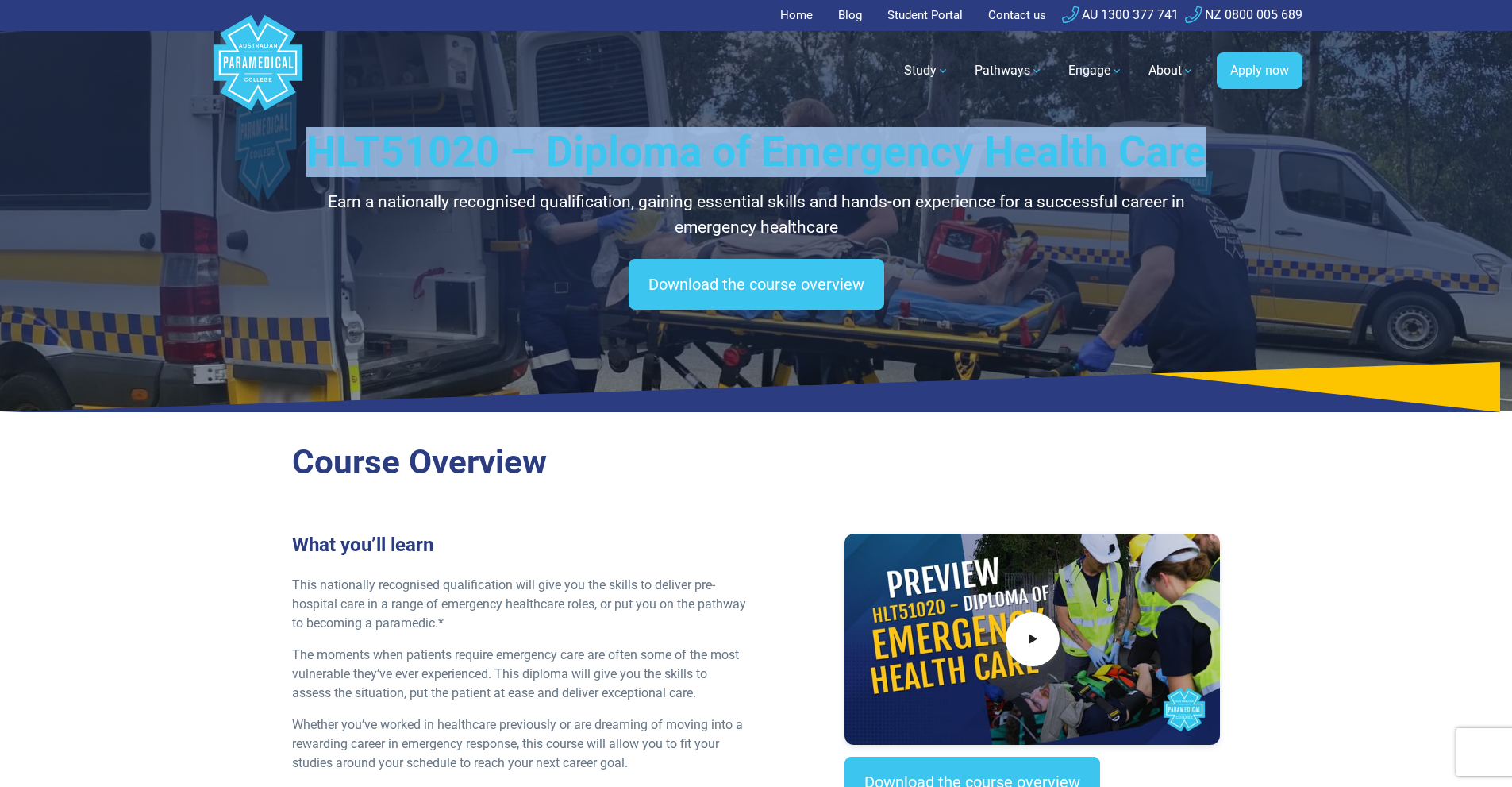
copy h1 "HLT51020 – Diploma of Emergency Health Care"
drag, startPoint x: 319, startPoint y: 156, endPoint x: 1198, endPoint y: 157, distance: 879.0
click at [1198, 157] on h1 "HLT51020 – Diploma of Emergency Health Care" at bounding box center [756, 152] width 928 height 50
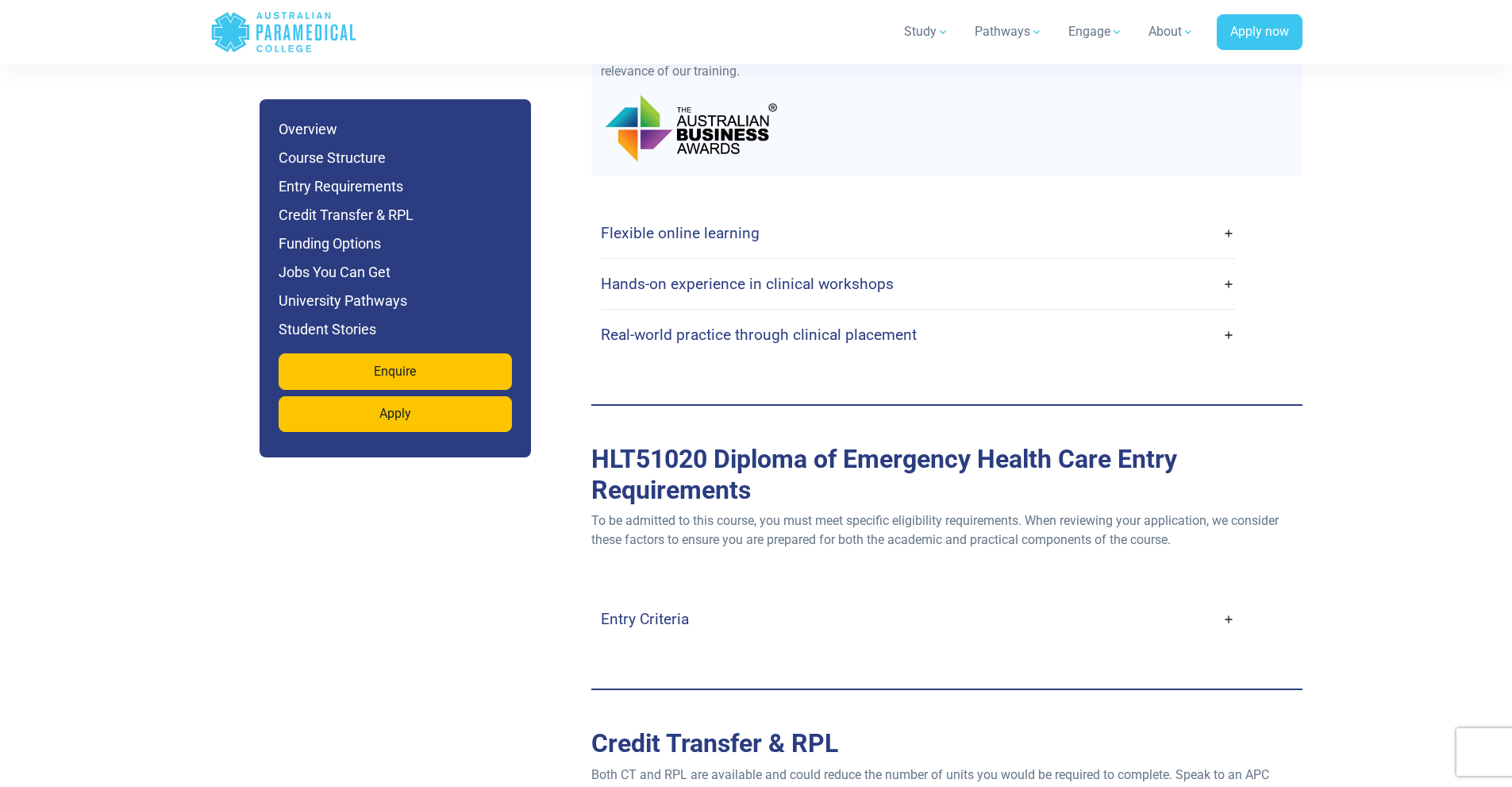
scroll to position [3969, 0]
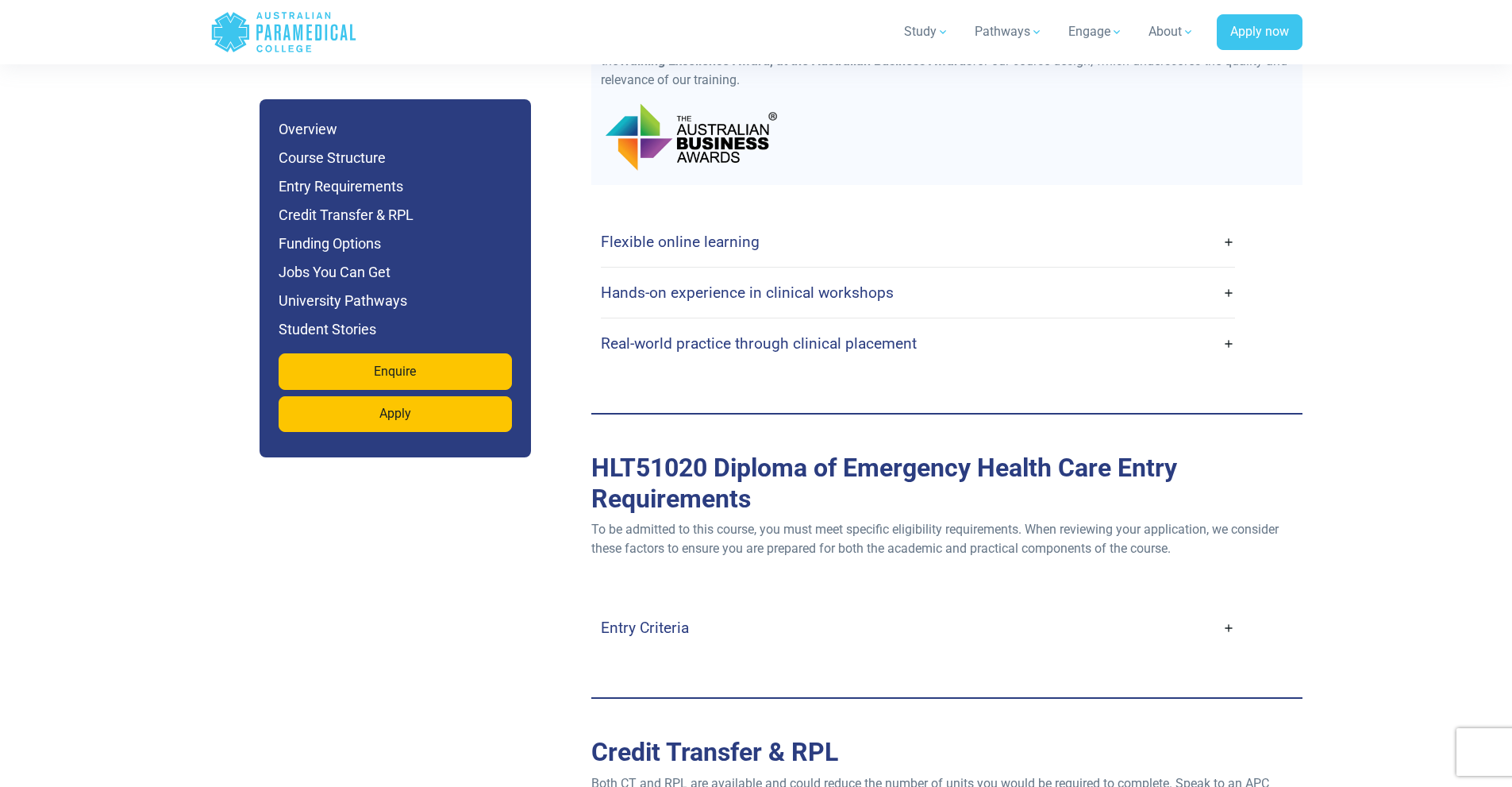
click at [814, 223] on link "Flexible online learning" at bounding box center [918, 241] width 634 height 37
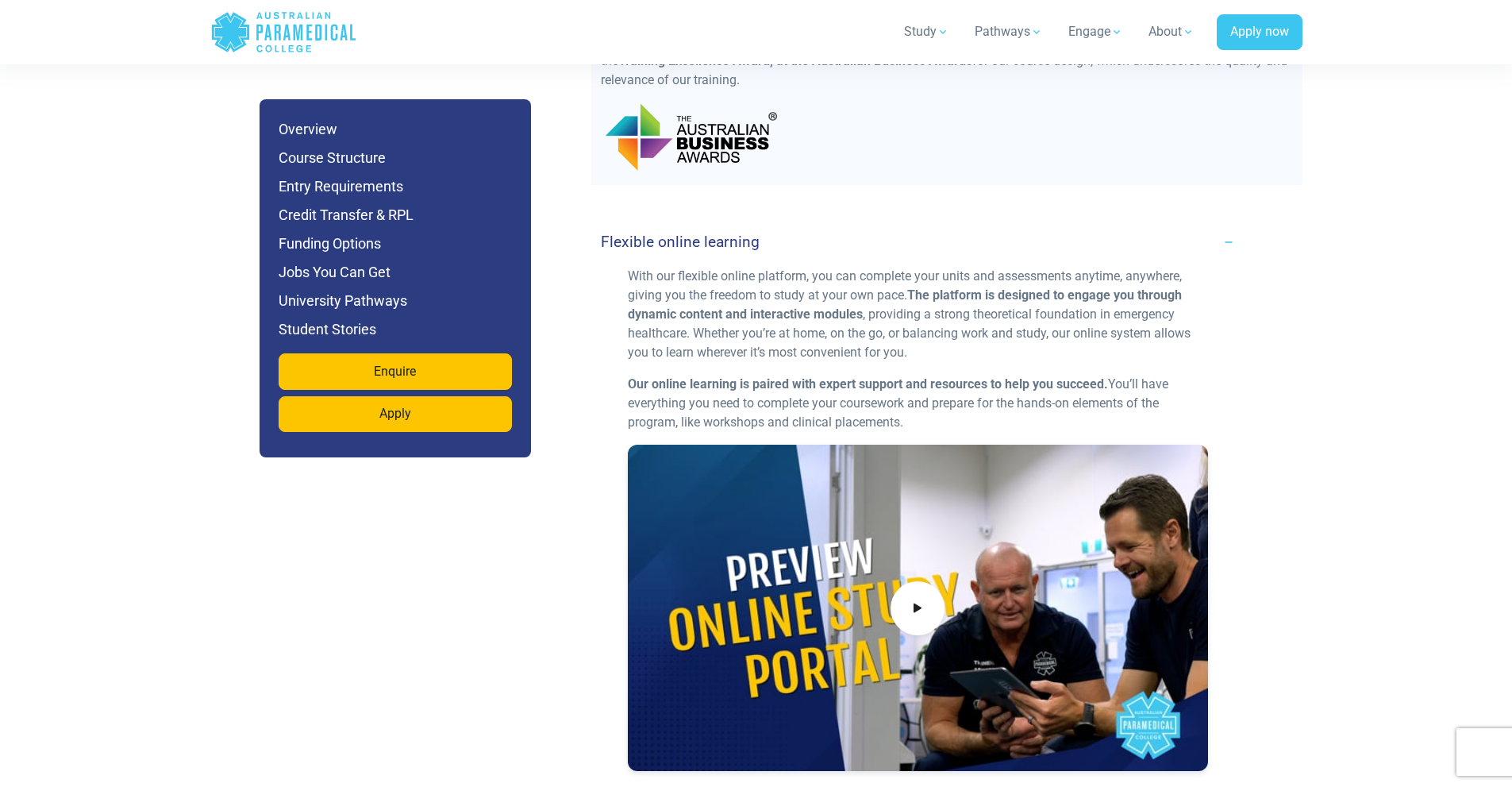
click at [814, 223] on link "Flexible online learning" at bounding box center [918, 241] width 634 height 37
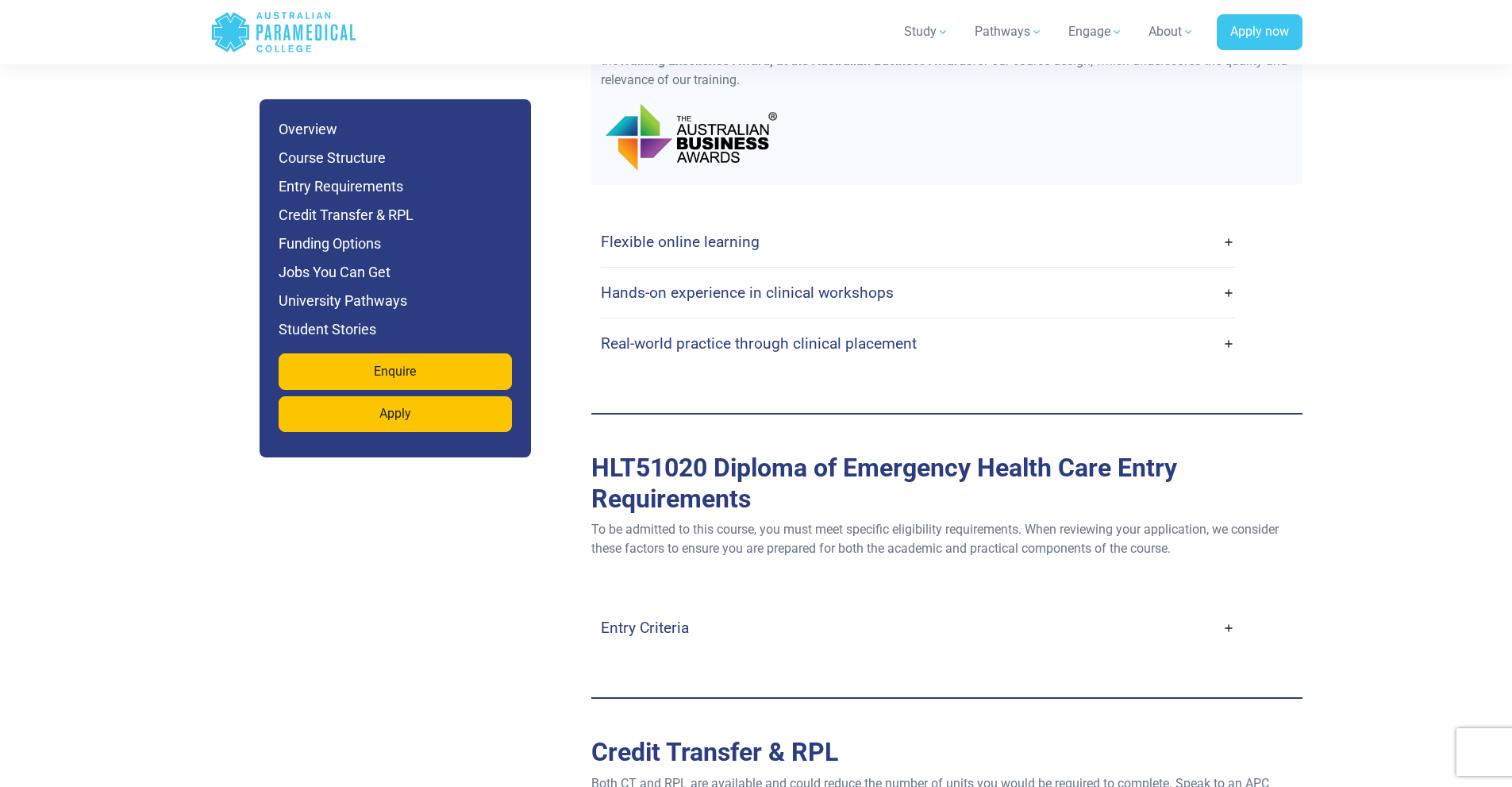
click at [803, 274] on link "Hands-on experience in clinical workshops" at bounding box center [918, 292] width 634 height 37
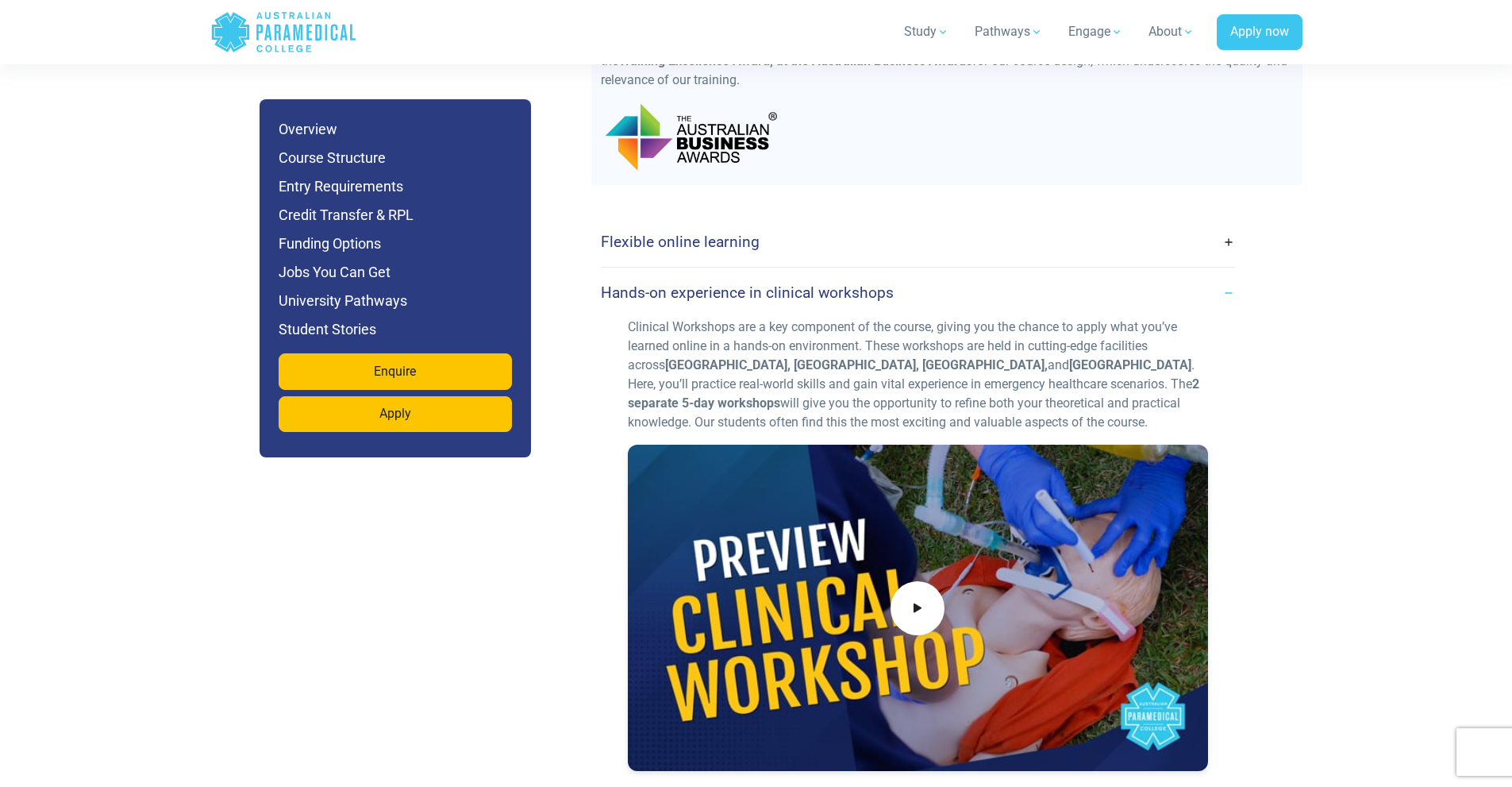
click at [797, 284] on h4 "Hands-on experience in clinical workshops" at bounding box center [747, 292] width 293 height 18
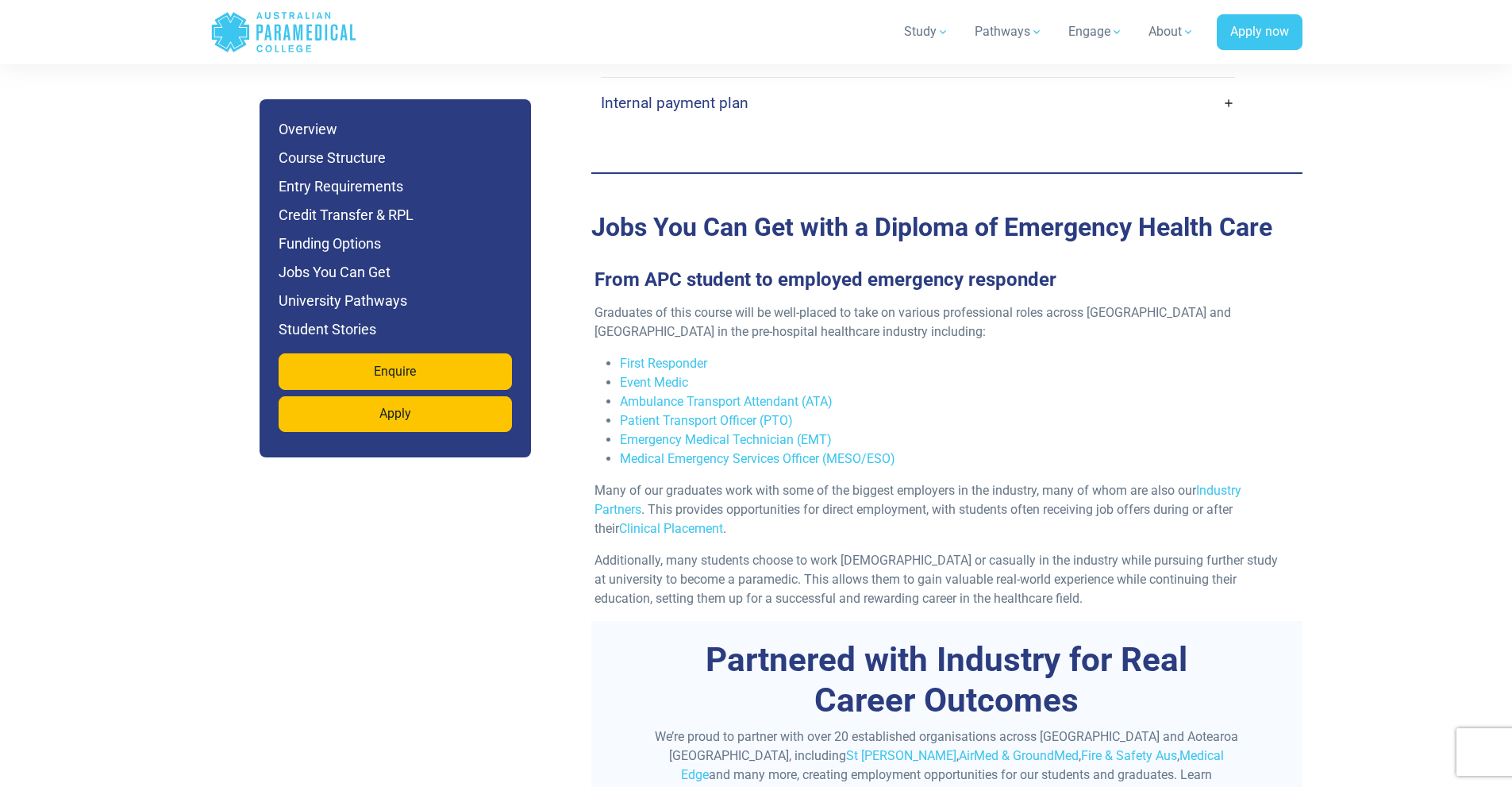
scroll to position [5159, 0]
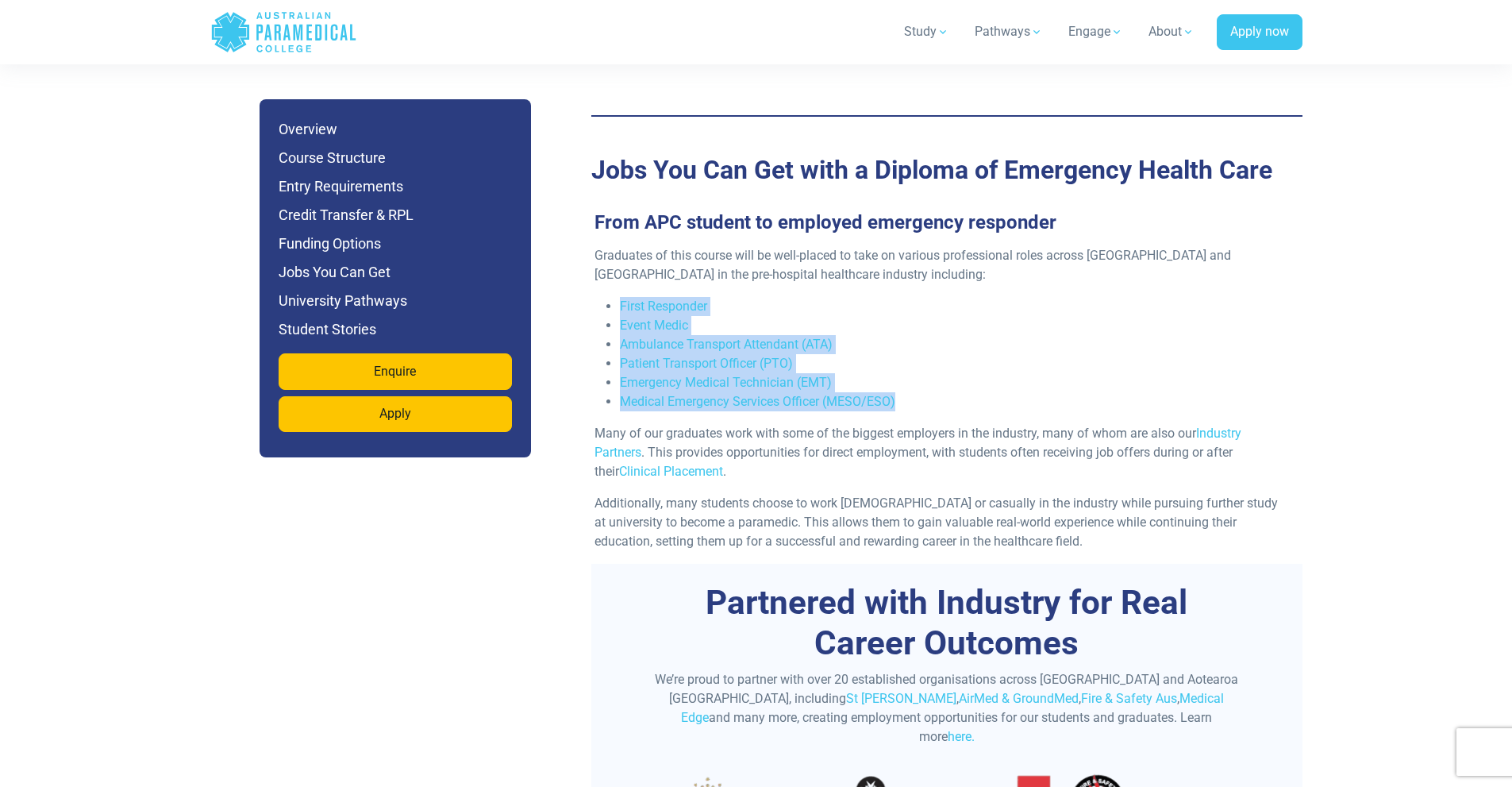
copy ul "First Responder Event Medic Ambulance Transport Attendant (ATA) Patient Transpo…"
drag, startPoint x: 600, startPoint y: 259, endPoint x: 956, endPoint y: 366, distance: 371.7
click at [956, 366] on ul "First Responder Event Medic Ambulance Transport Attendant (ATA) Patient Transpo…" at bounding box center [940, 353] width 692 height 115
drag, startPoint x: 644, startPoint y: 281, endPoint x: 663, endPoint y: 327, distance: 49.8
click at [1028, 250] on div "Graduates of this course will be well-placed to take on various professional ro…" at bounding box center [940, 404] width 711 height 317
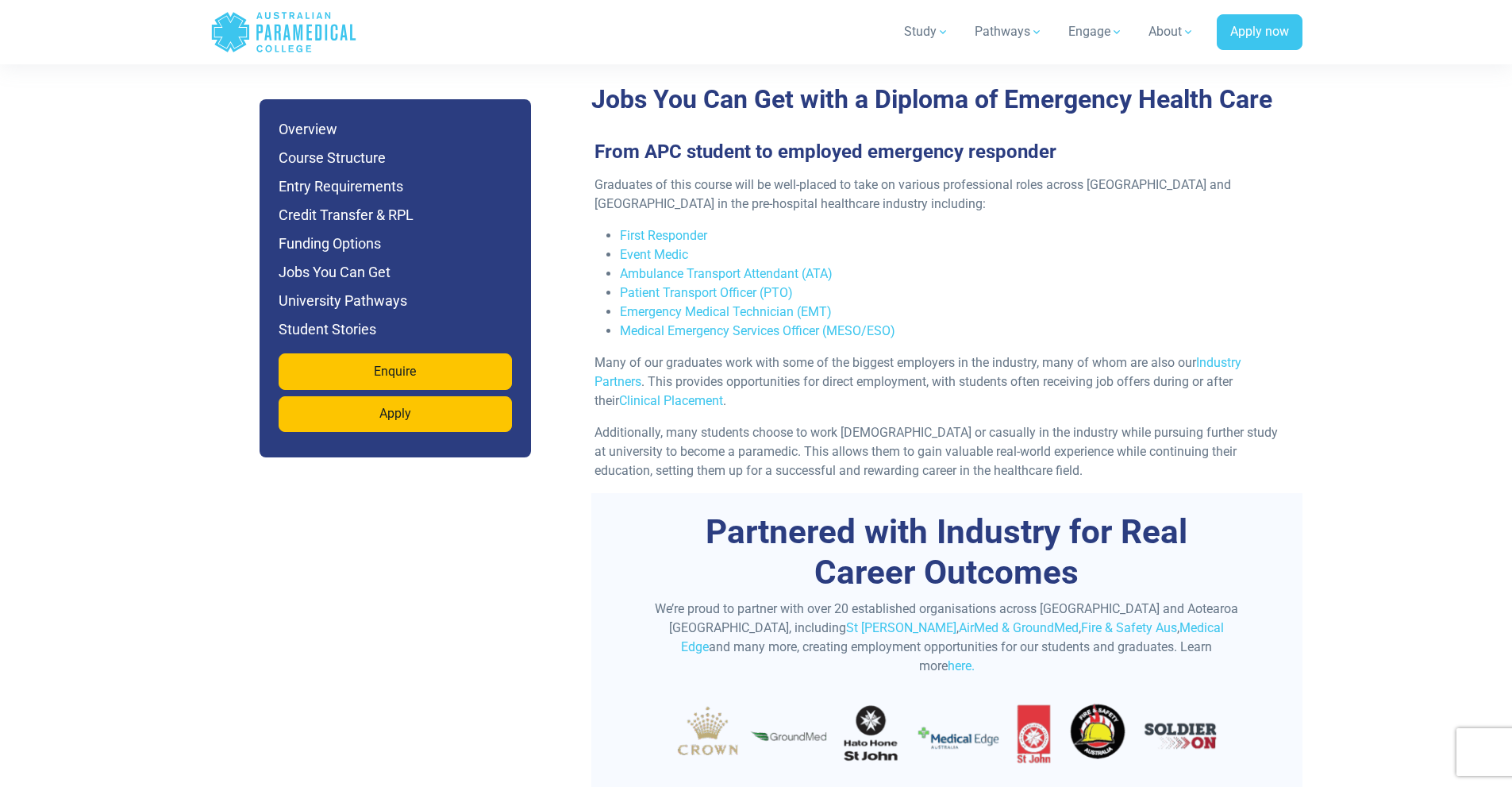
scroll to position [5239, 0]
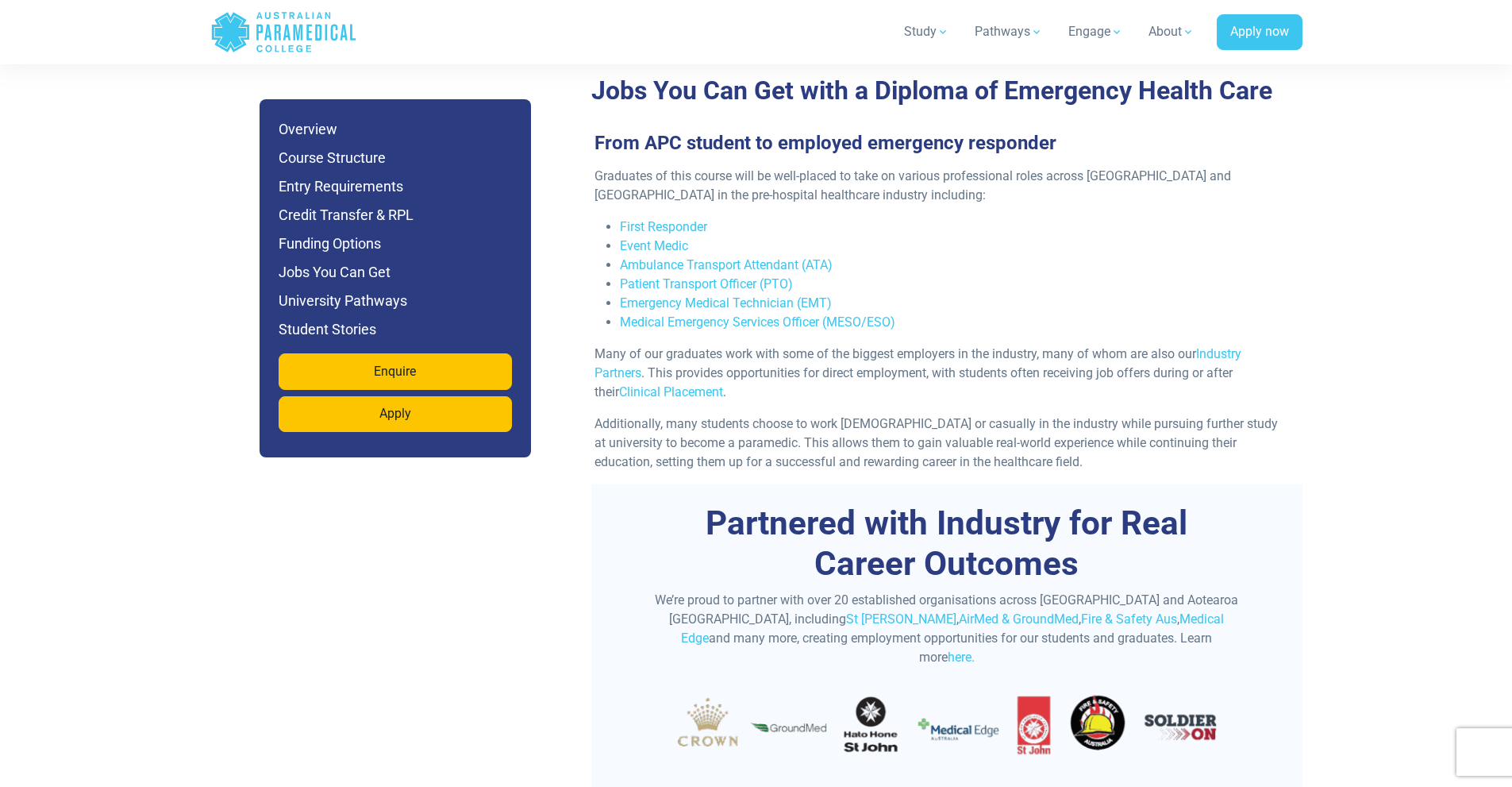
drag, startPoint x: 669, startPoint y: 188, endPoint x: 669, endPoint y: 168, distance: 20.0
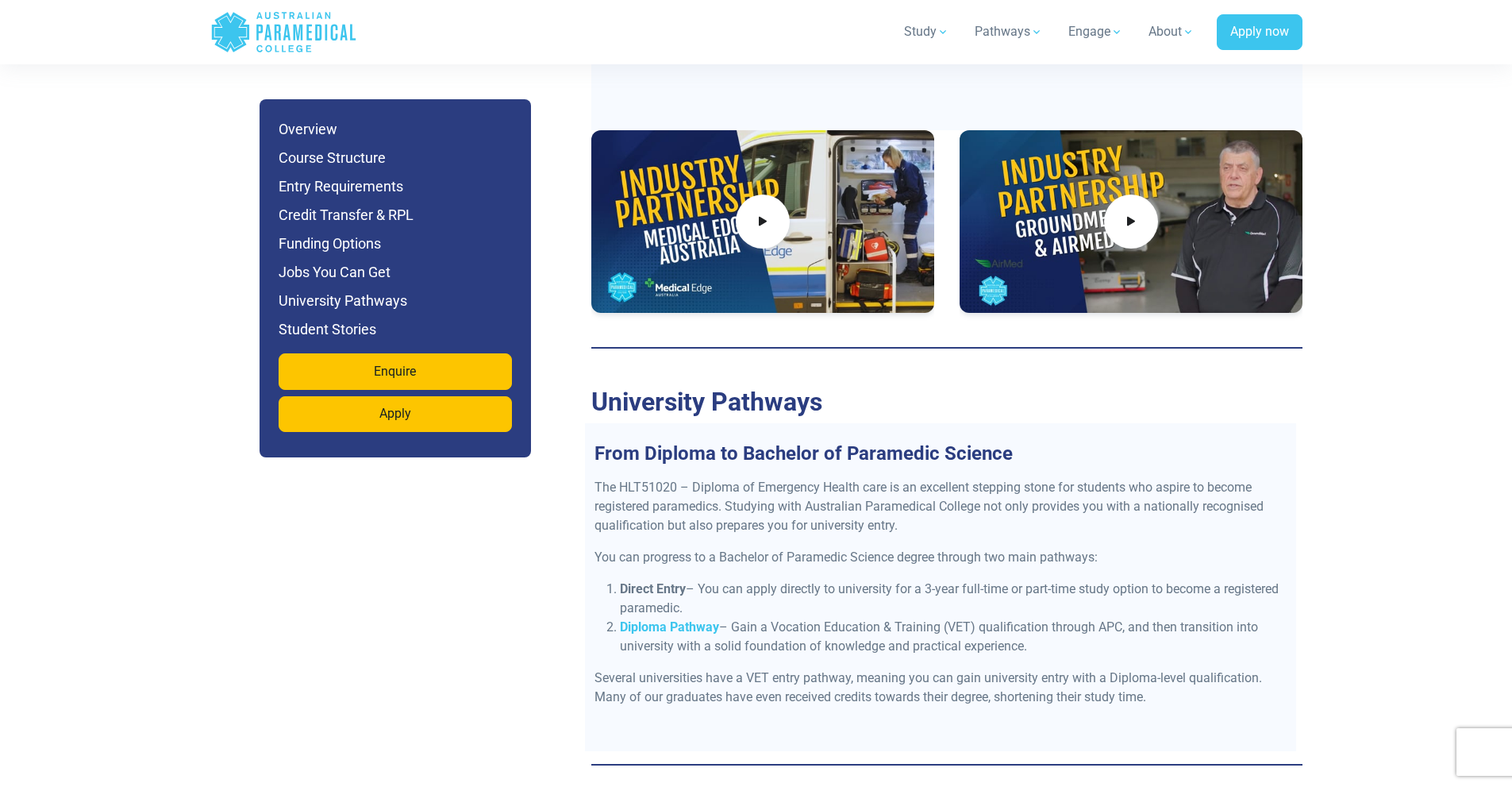
scroll to position [6112, 0]
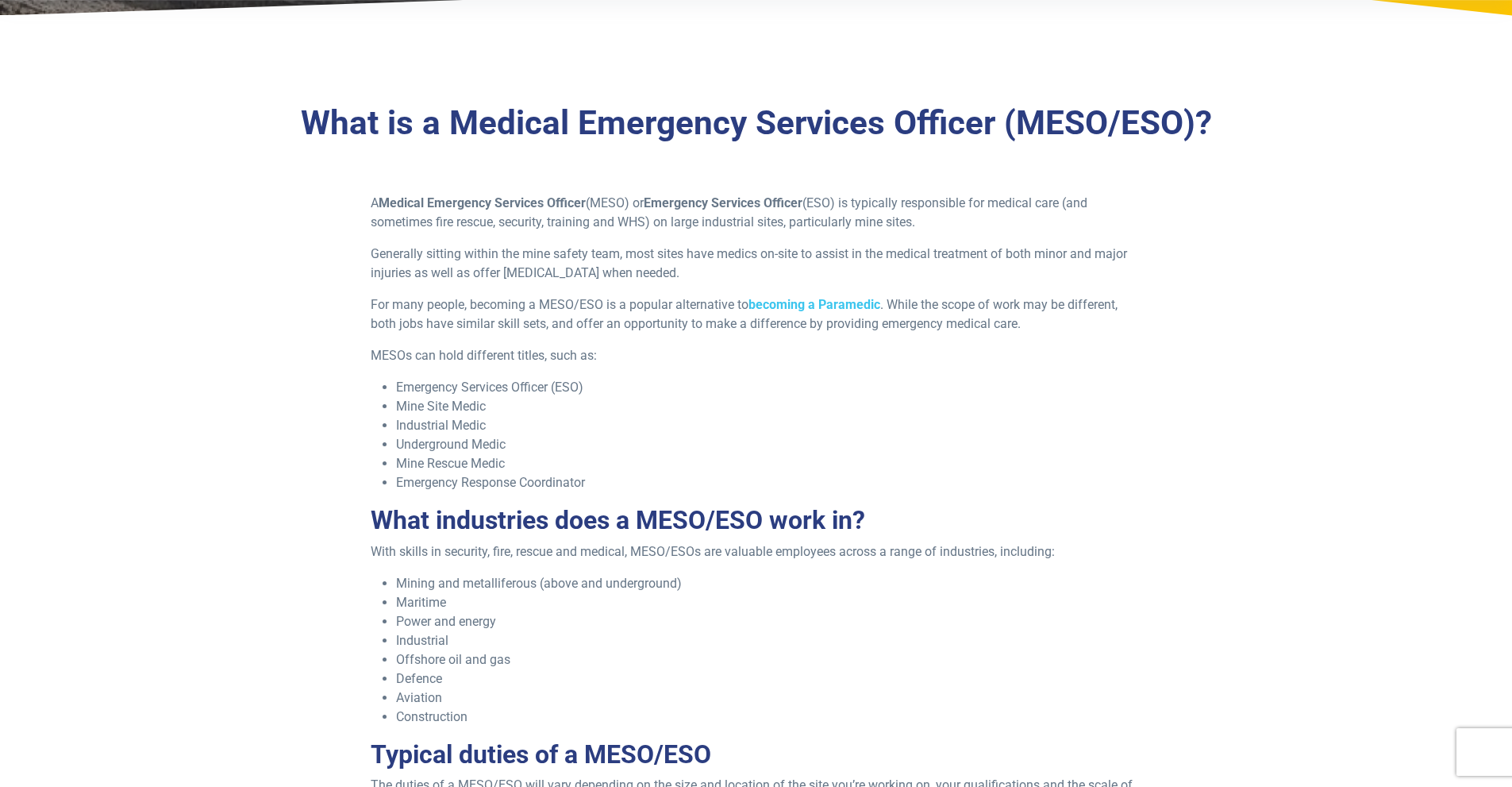
scroll to position [397, 0]
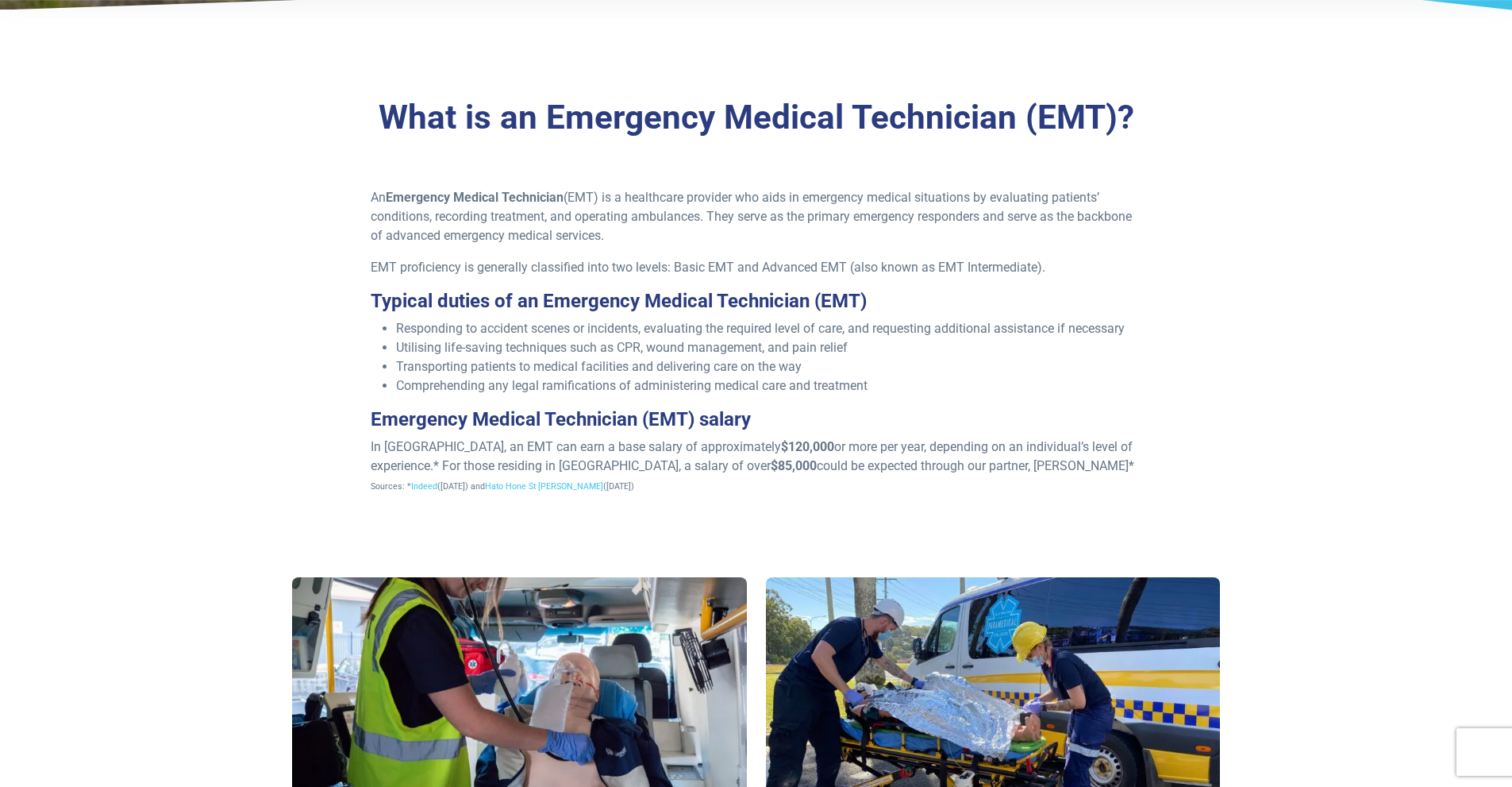
scroll to position [477, 0]
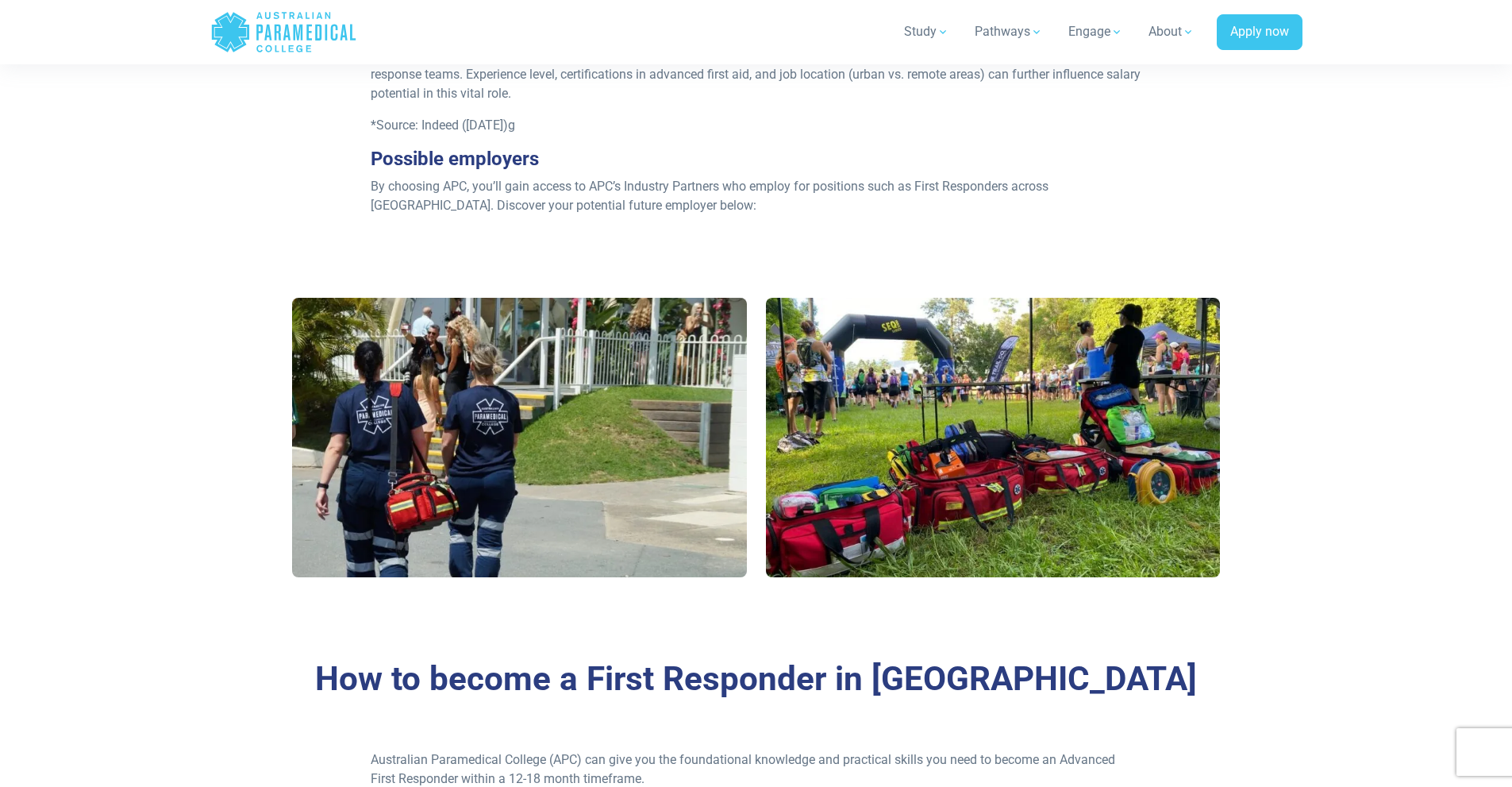
scroll to position [873, 0]
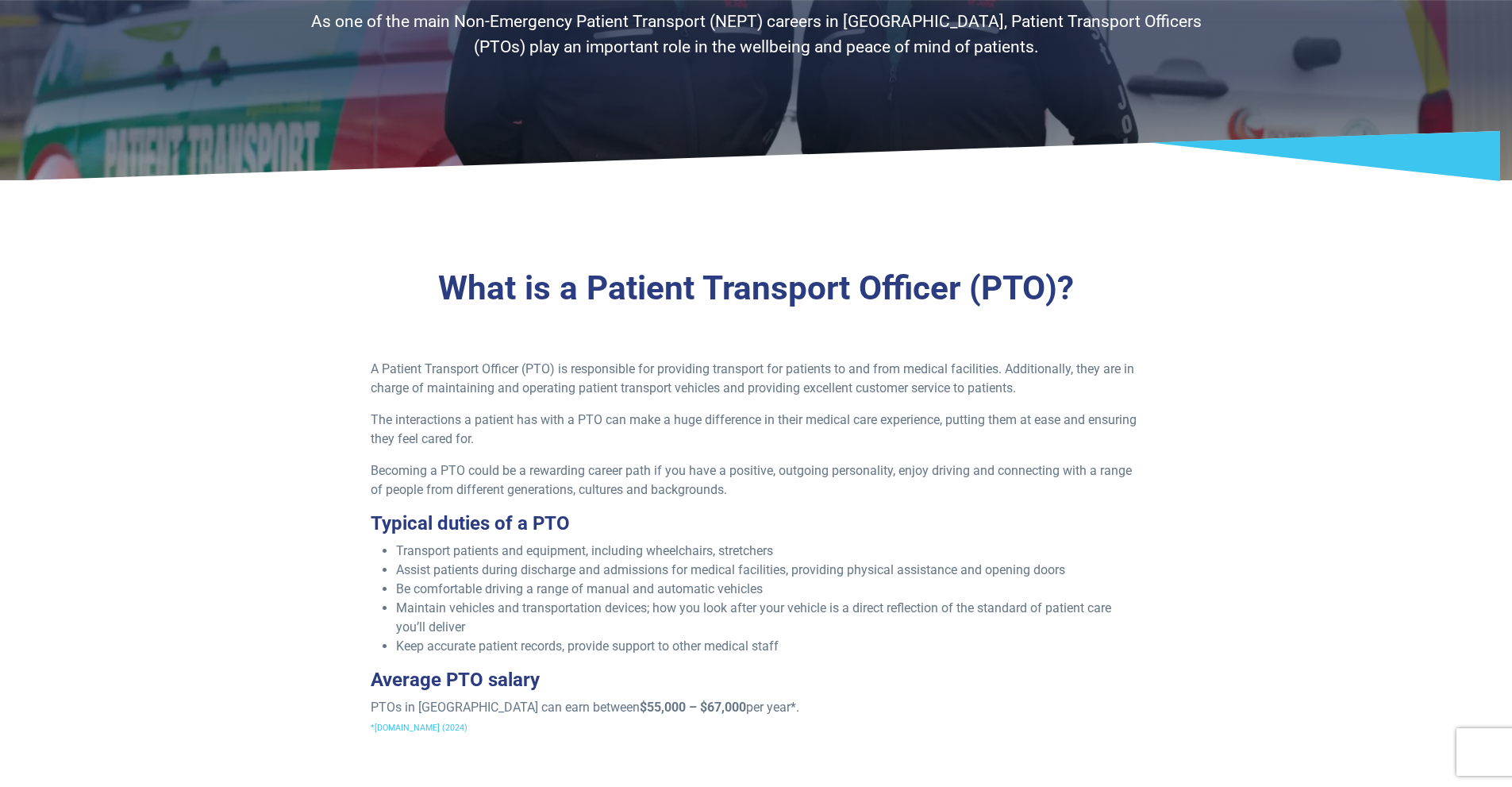
scroll to position [159, 0]
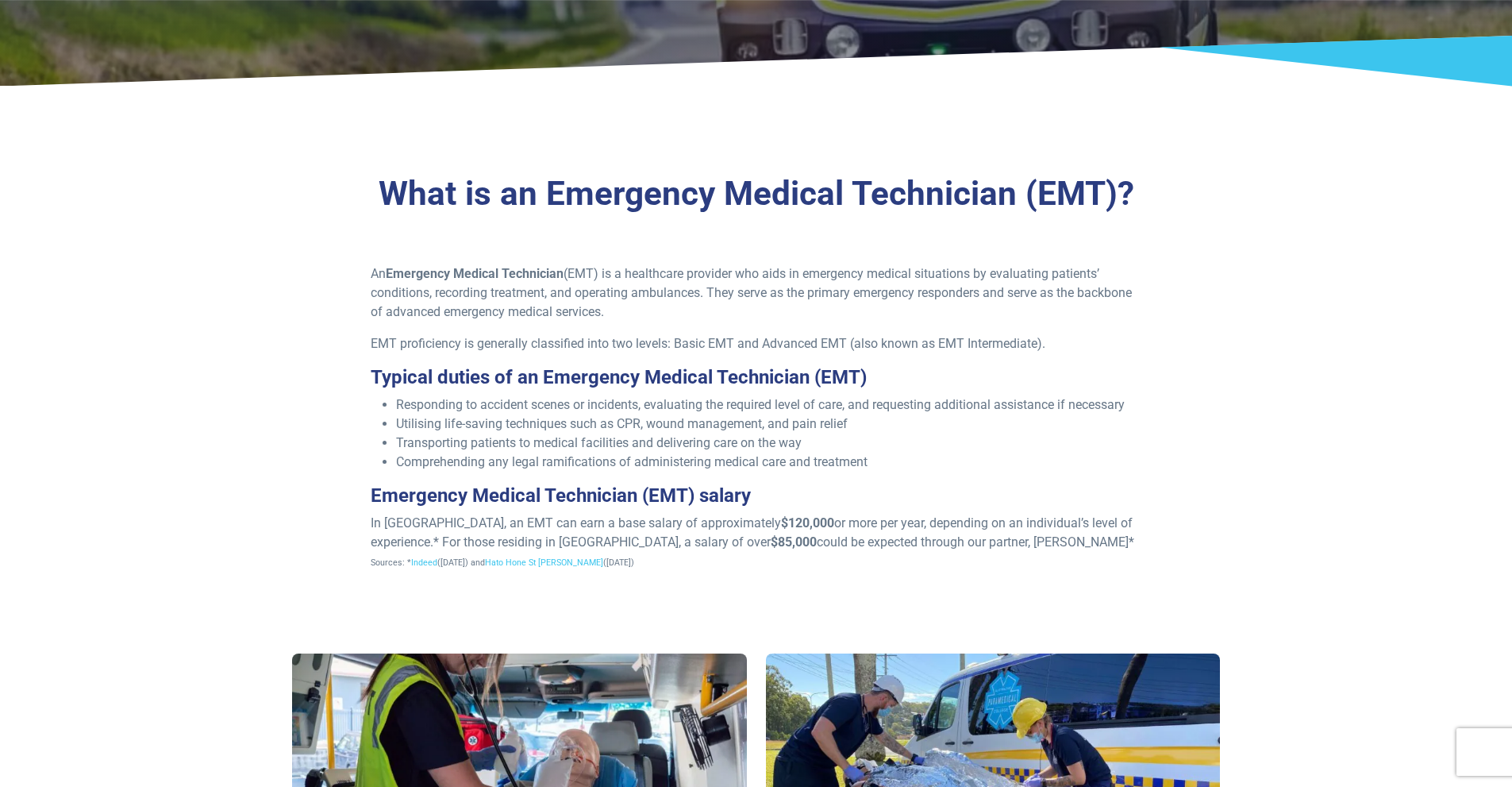
scroll to position [397, 0]
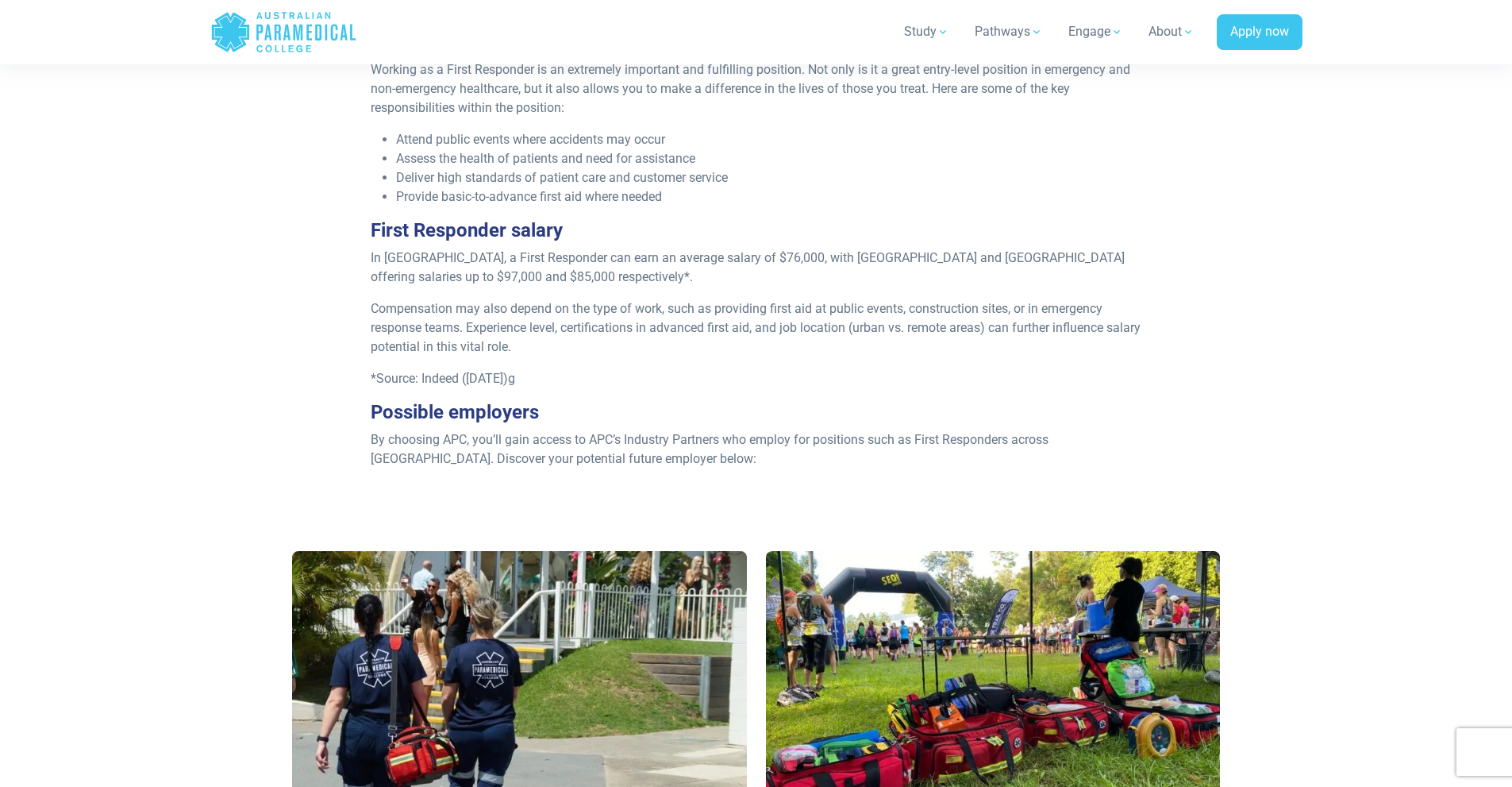
scroll to position [715, 0]
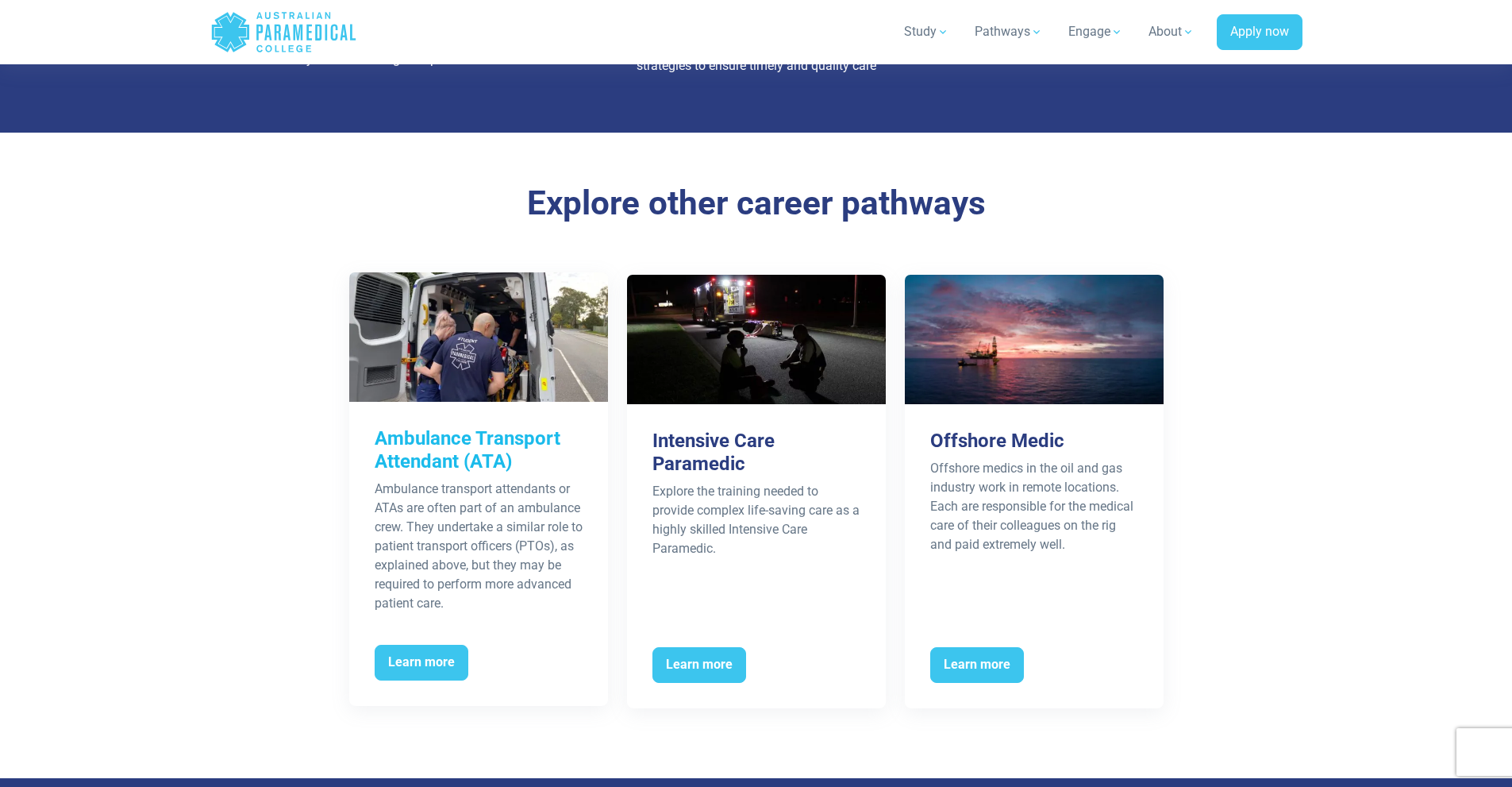
scroll to position [2461, 0]
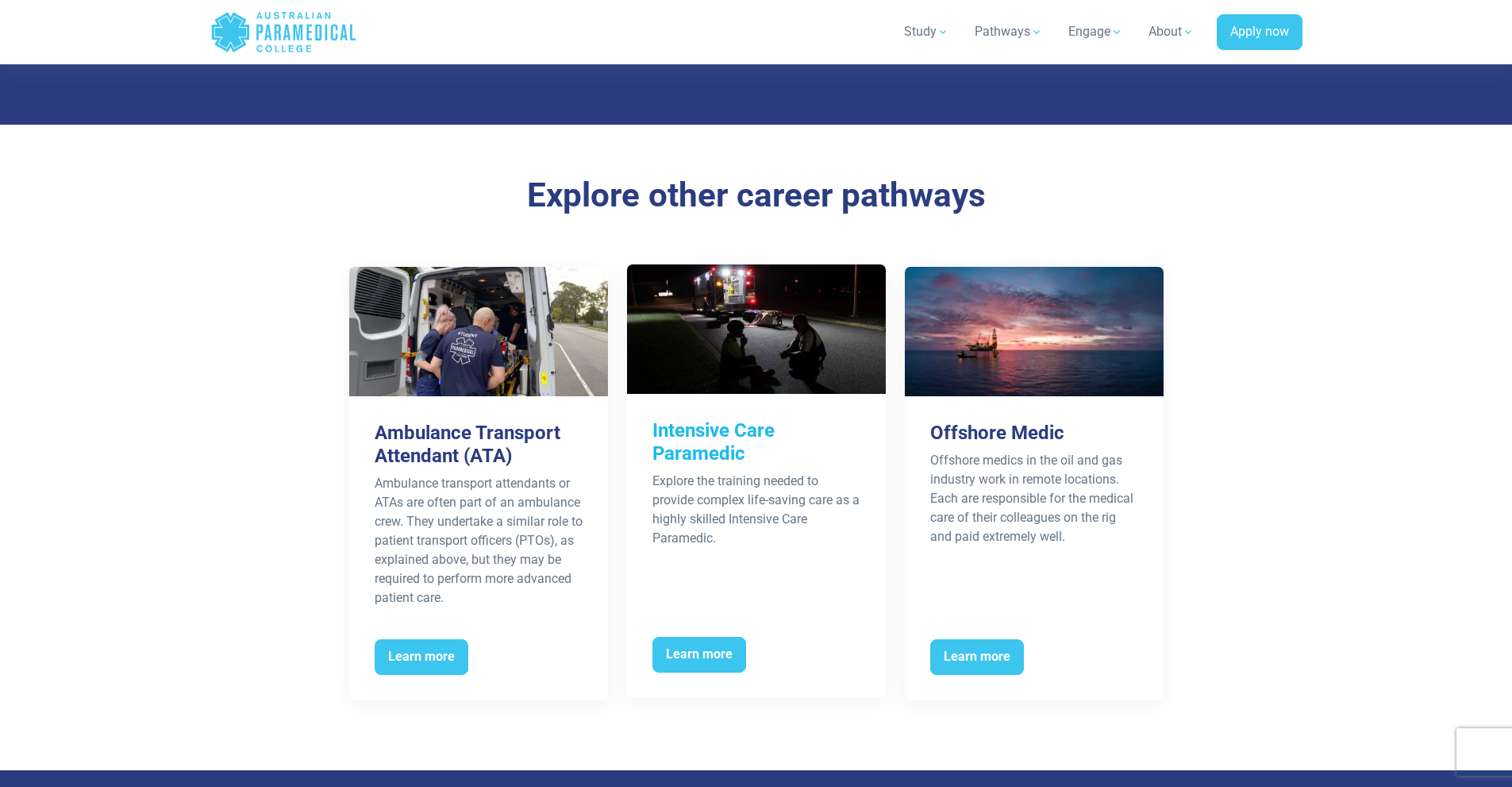
click at [736, 422] on h3 "Intensive Care Paramedic" at bounding box center [756, 441] width 208 height 46
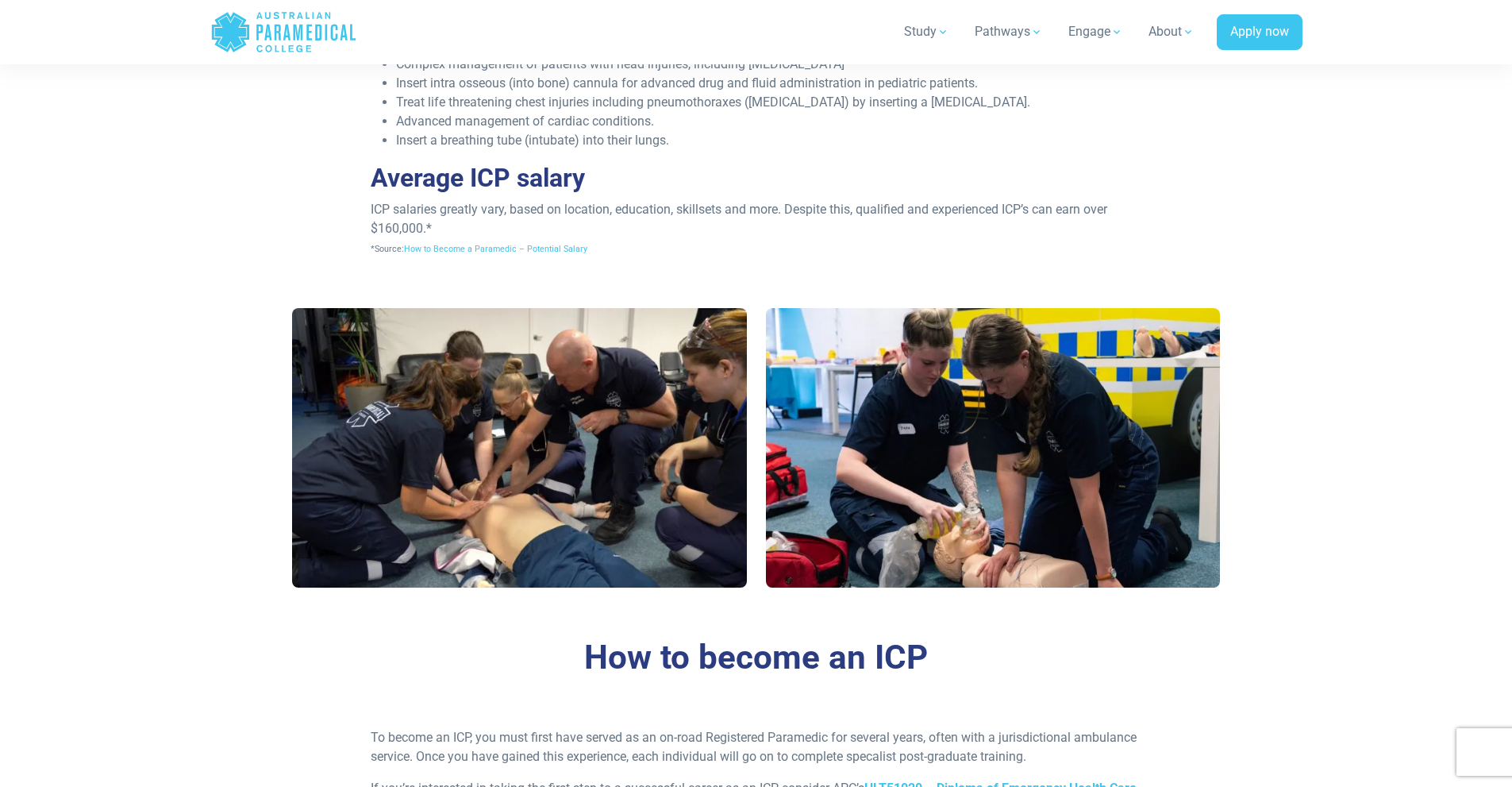
scroll to position [715, 0]
